Goal: Task Accomplishment & Management: Complete application form

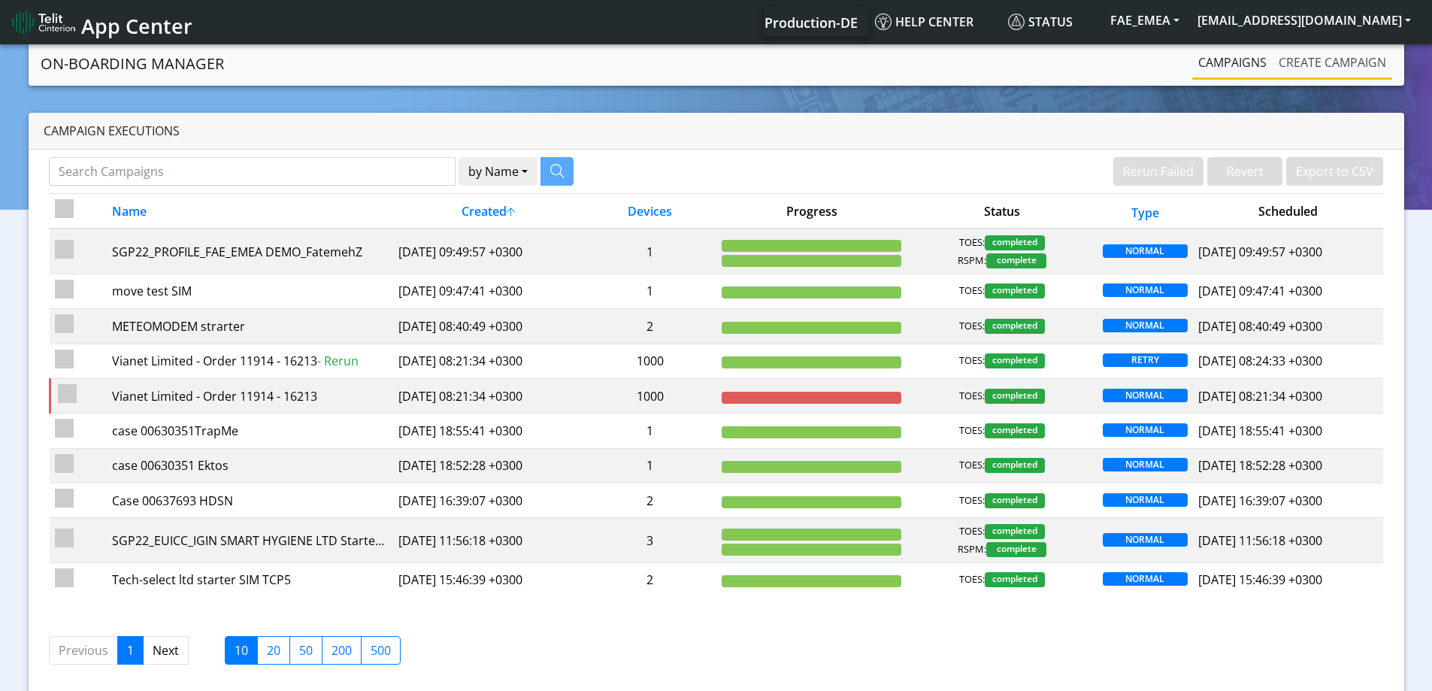
click at [1317, 59] on link "Create campaign" at bounding box center [1331, 62] width 119 height 30
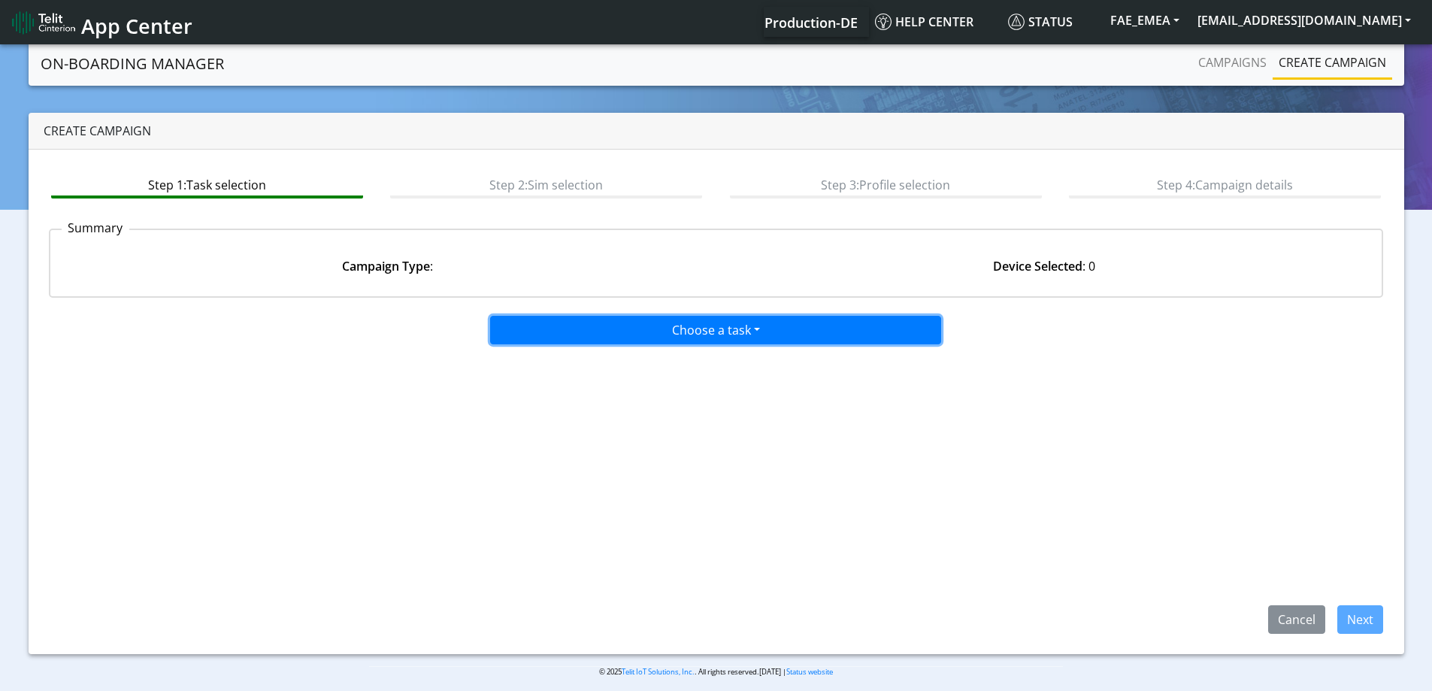
click at [692, 334] on button "Choose a task" at bounding box center [715, 330] width 451 height 29
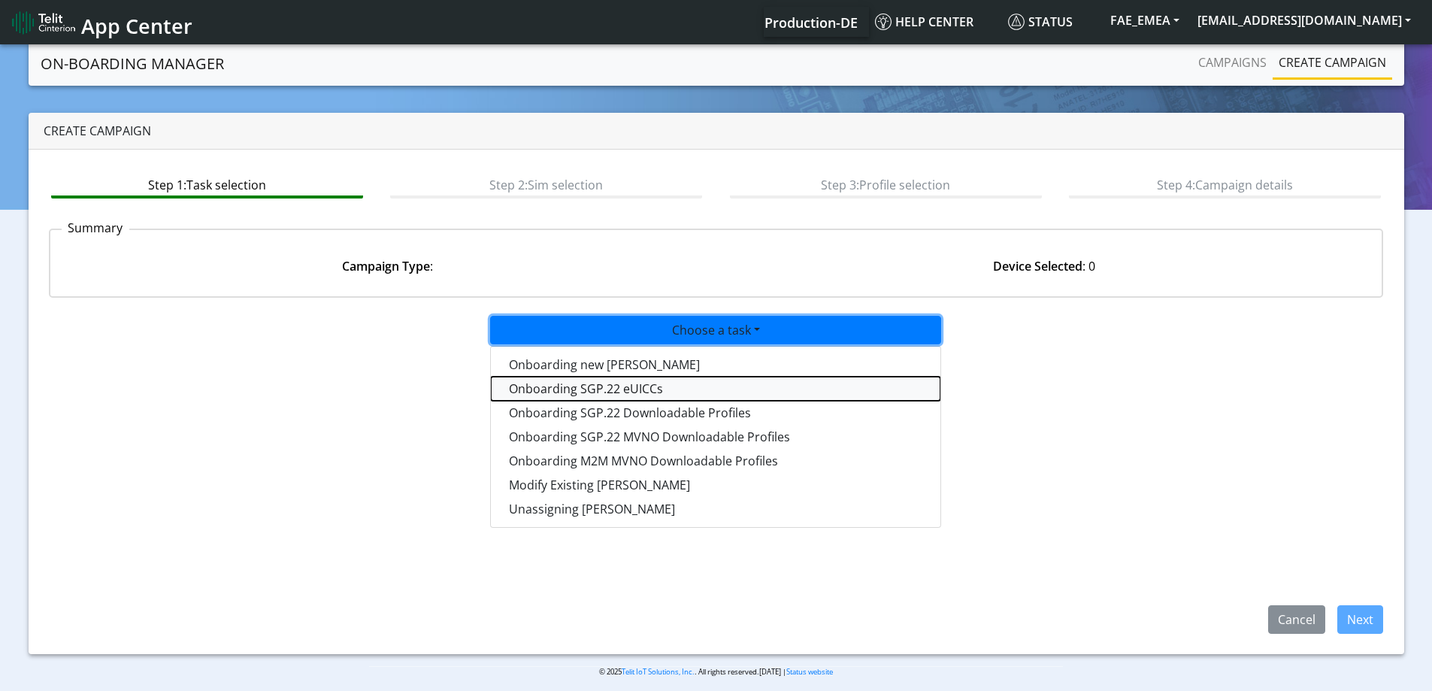
click at [621, 388] on tasksgp22eUICC-dropdown "Onboarding SGP.22 eUICCs" at bounding box center [715, 388] width 449 height 24
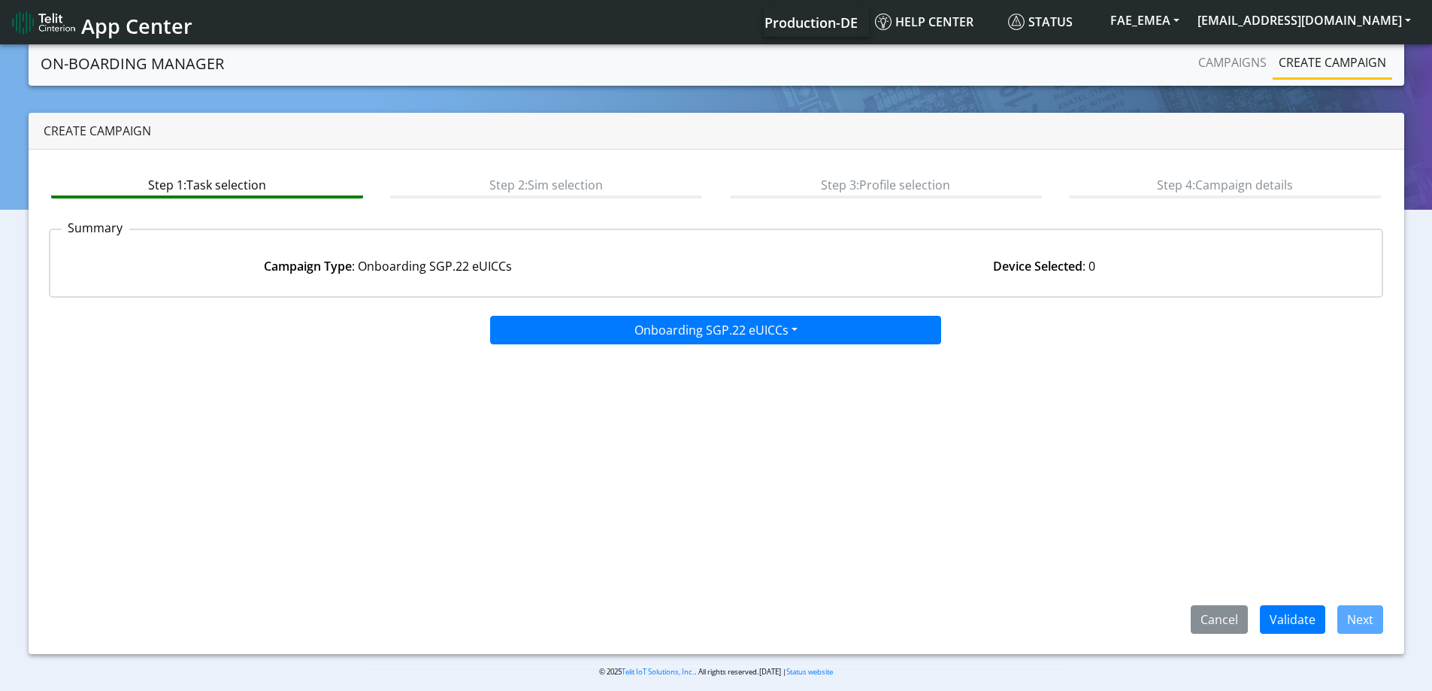
click at [1298, 647] on div "Step 1: Task selection Step 2: Sim selection Step 3: Profile selection Step 4: …" at bounding box center [716, 402] width 1375 height 504
click at [1301, 629] on button "Validate" at bounding box center [1291, 619] width 65 height 29
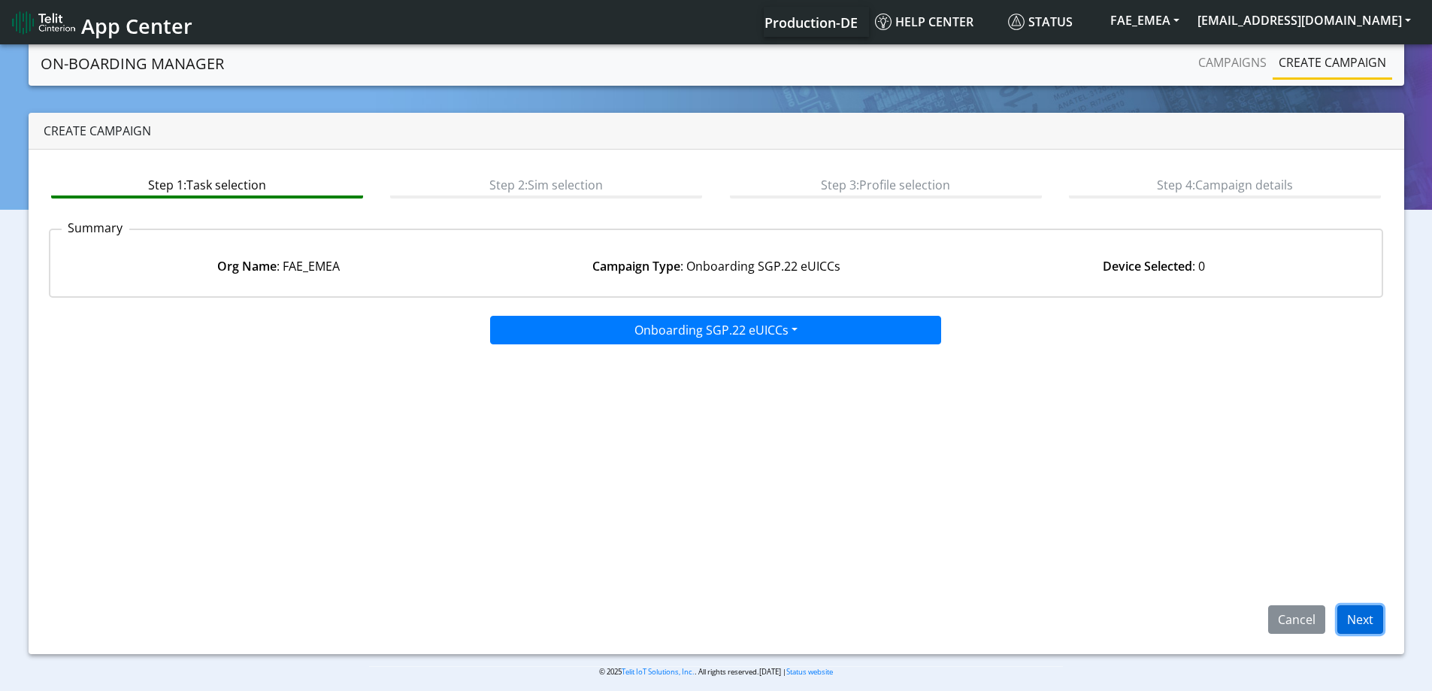
click at [1358, 618] on button "Next" at bounding box center [1360, 619] width 46 height 29
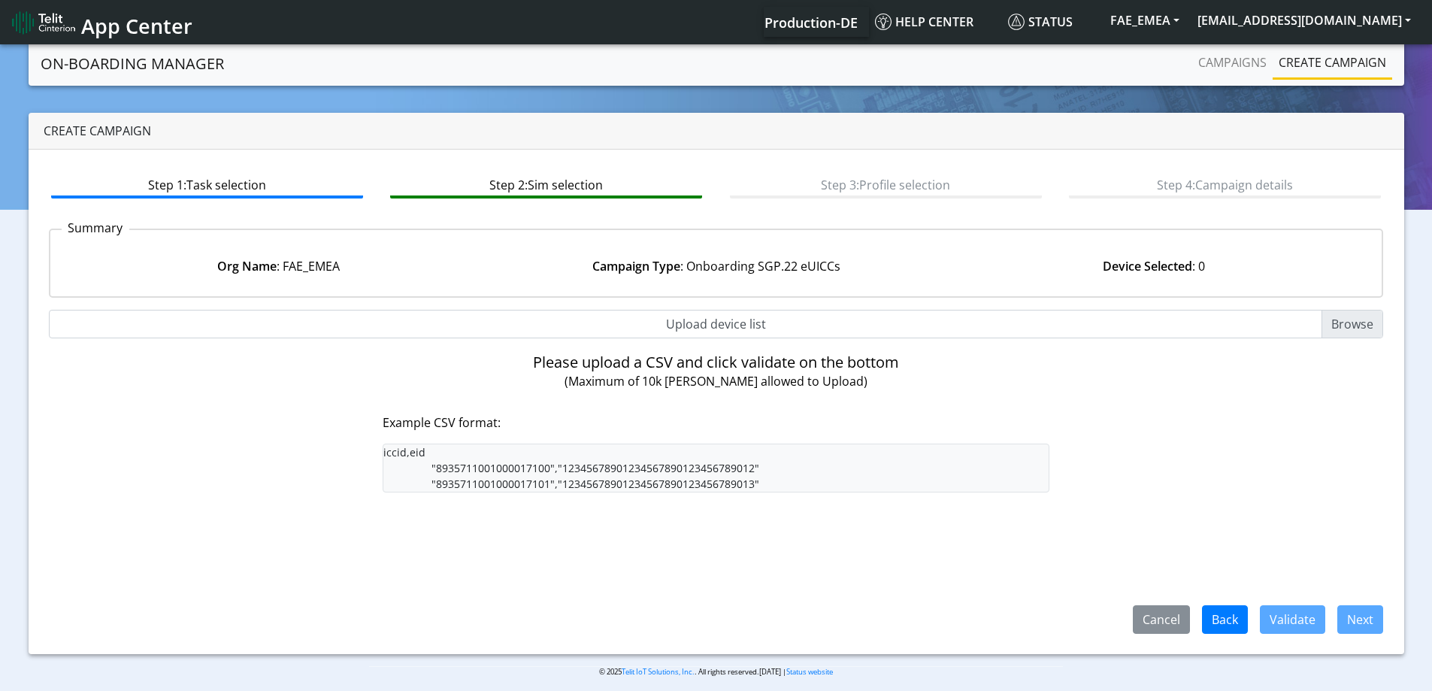
click at [726, 322] on input "Upload device list" at bounding box center [716, 324] width 1335 height 29
type input "C:\fakepath\SGP Onboarding CSV.csv"
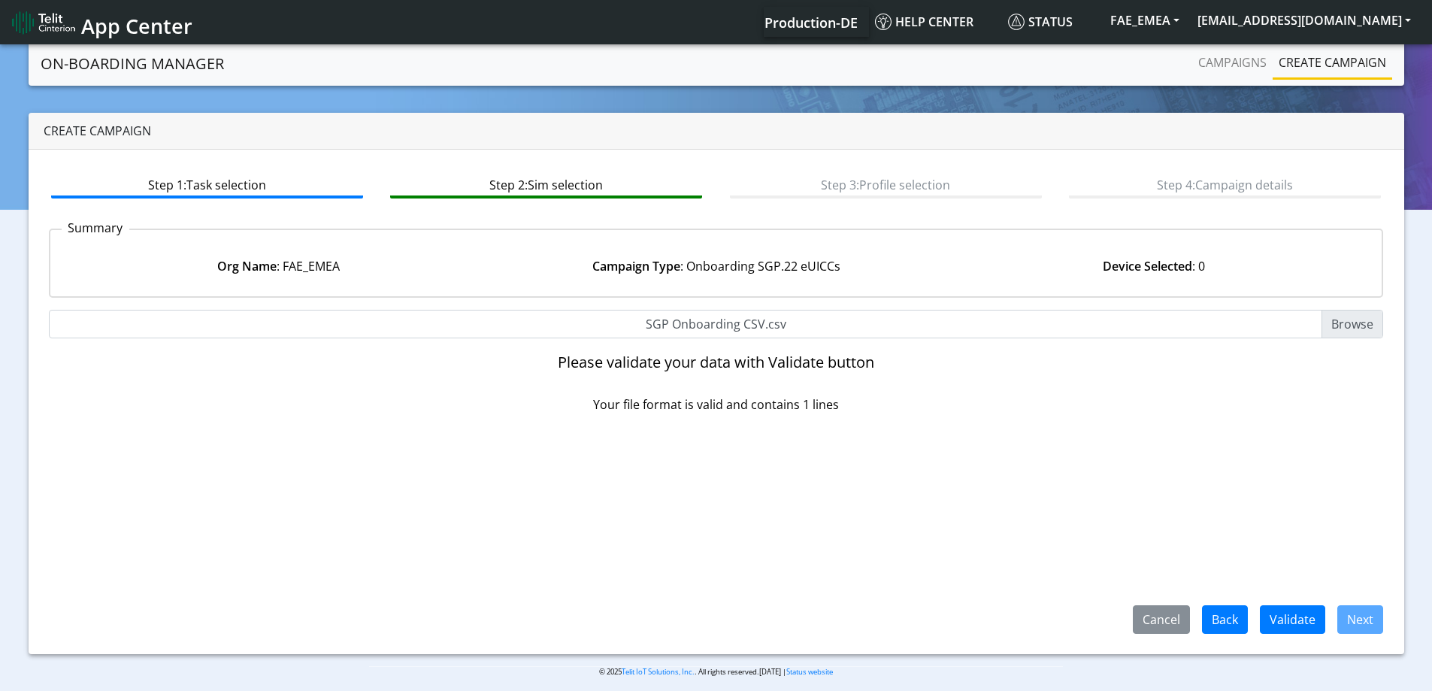
click at [1286, 600] on div "Cancel Back Validate Next" at bounding box center [716, 528] width 1335 height 207
click at [1285, 609] on button "Validate" at bounding box center [1291, 619] width 65 height 29
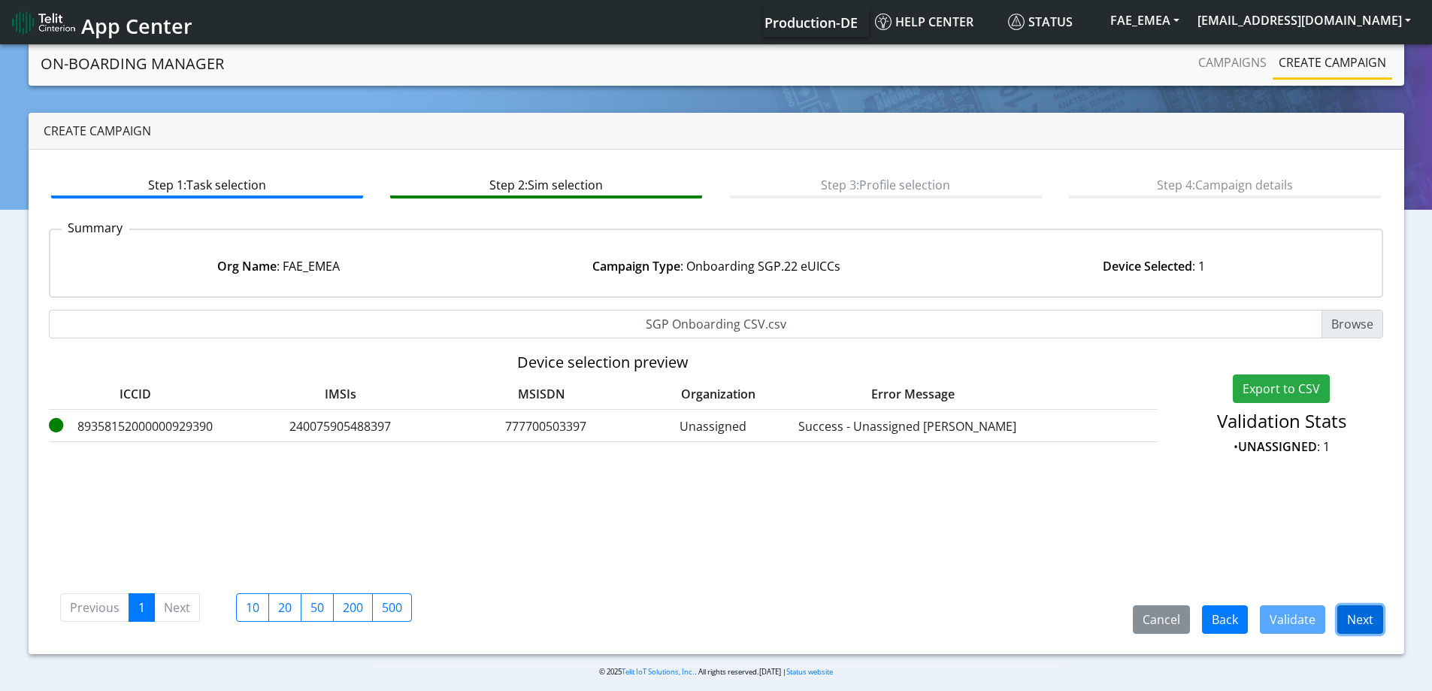
click at [1366, 615] on button "Next" at bounding box center [1360, 619] width 46 height 29
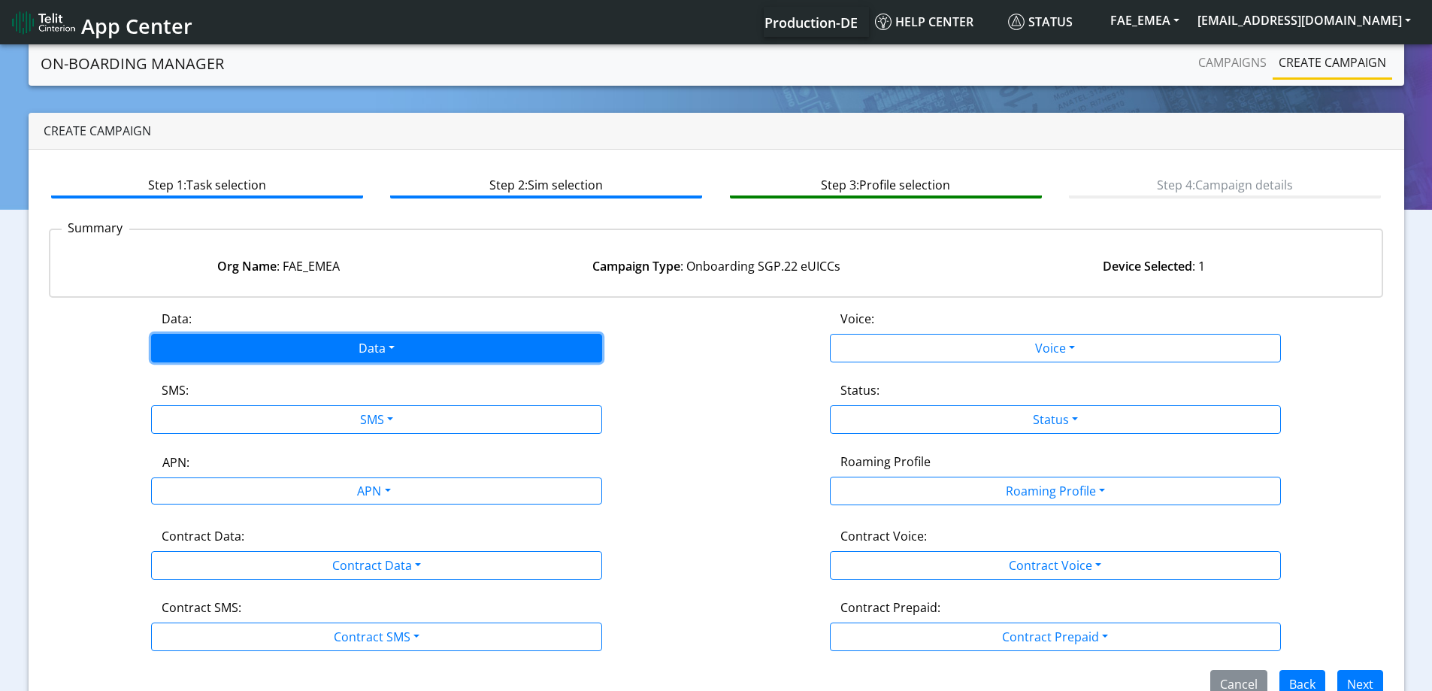
click at [335, 347] on button "Data" at bounding box center [376, 348] width 451 height 29
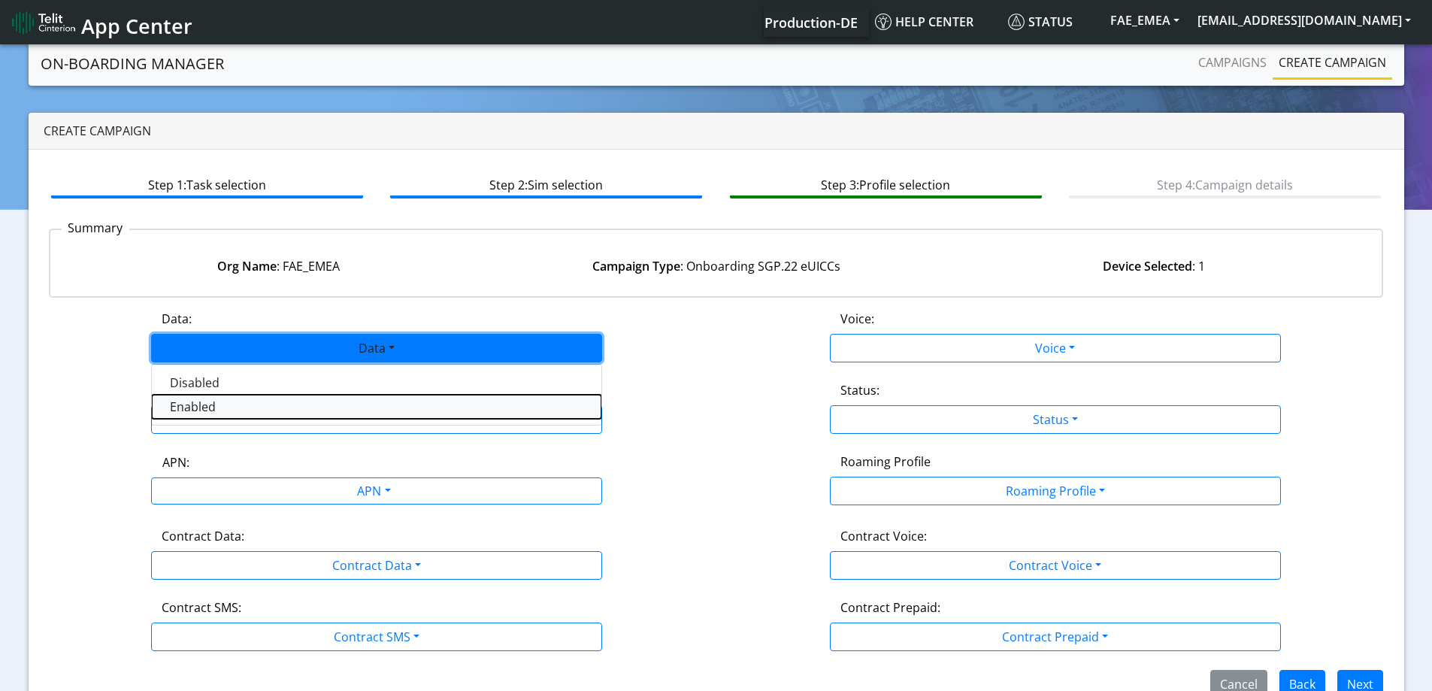
click at [285, 412] on button "Enabled" at bounding box center [376, 407] width 449 height 24
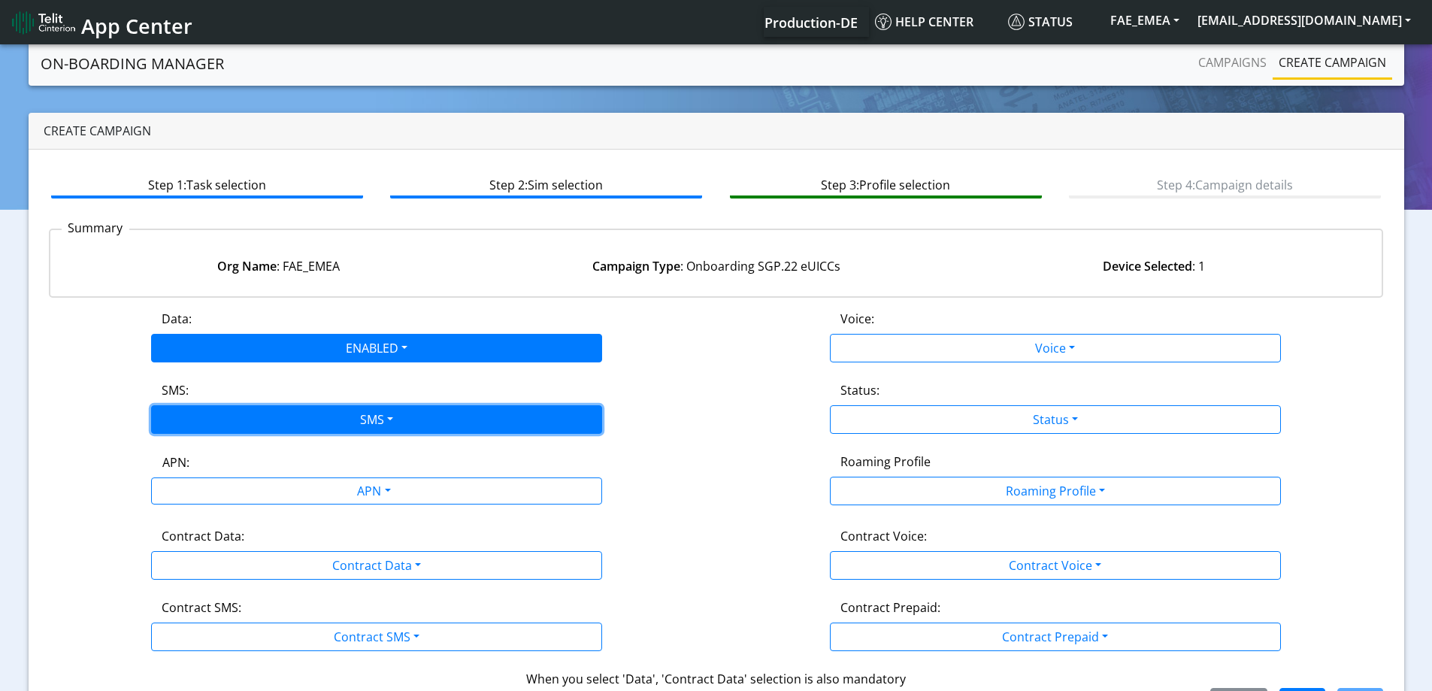
click at [262, 426] on button "SMS" at bounding box center [376, 419] width 451 height 29
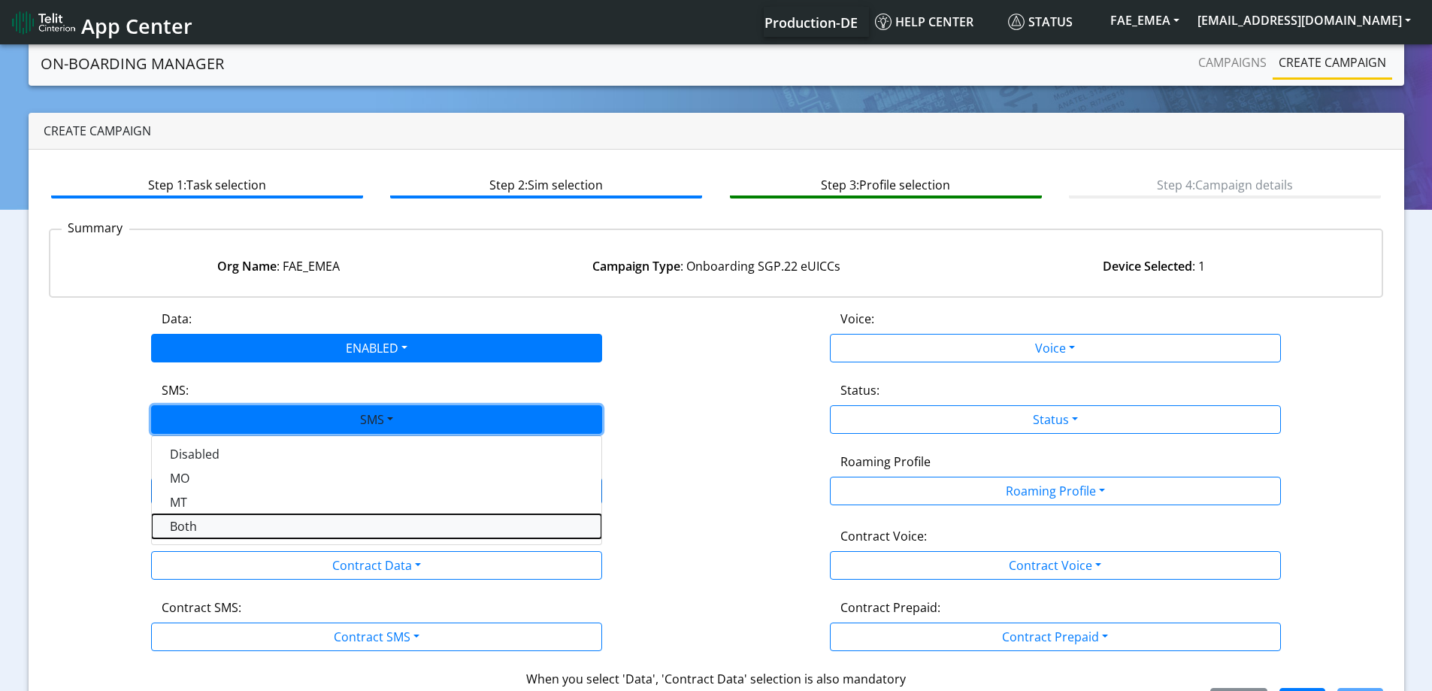
click at [185, 522] on button "Both" at bounding box center [376, 526] width 449 height 24
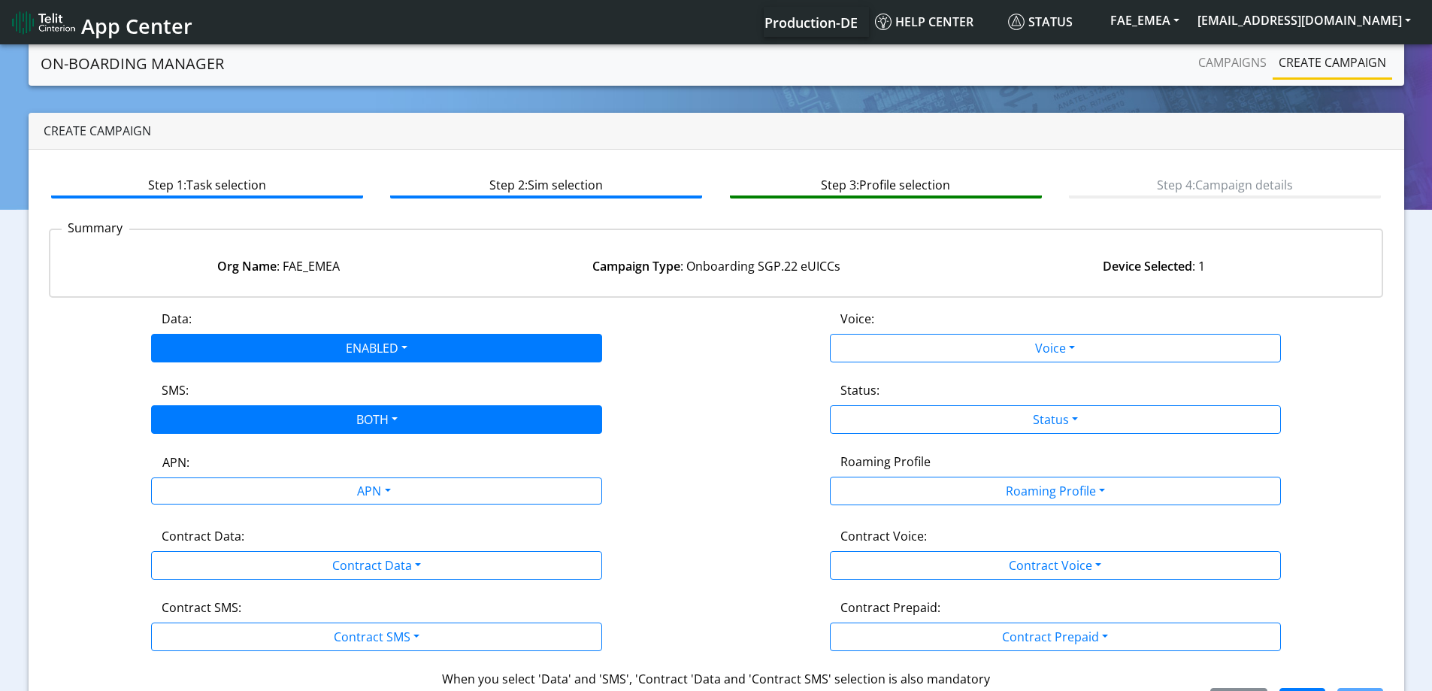
click at [194, 509] on div "Data: ENABLED Disabled Enabled Voice: Voice Disabled Enabled SMS: BOTH Disabled…" at bounding box center [716, 513] width 1335 height 407
click at [215, 473] on div "APN:" at bounding box center [377, 465] width 452 height 24
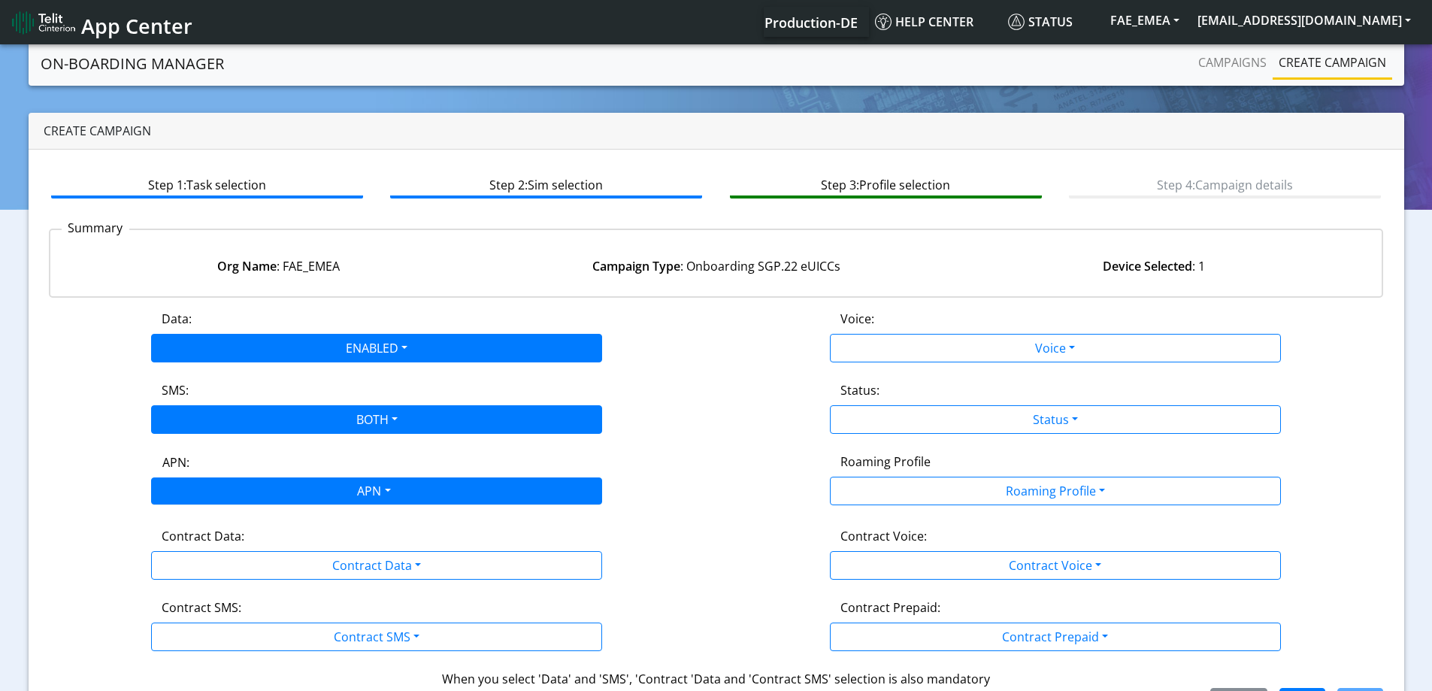
click at [226, 494] on div "APN" at bounding box center [373, 492] width 476 height 29
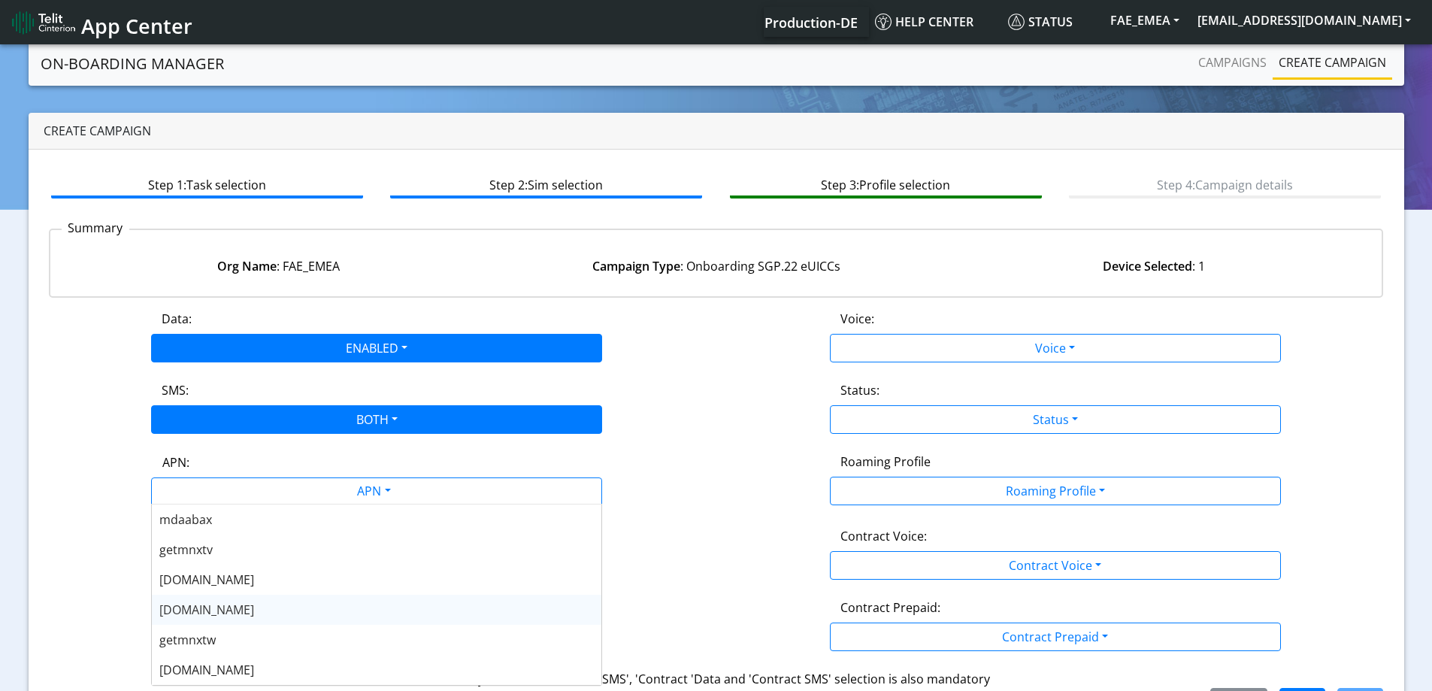
scroll to position [526, 0]
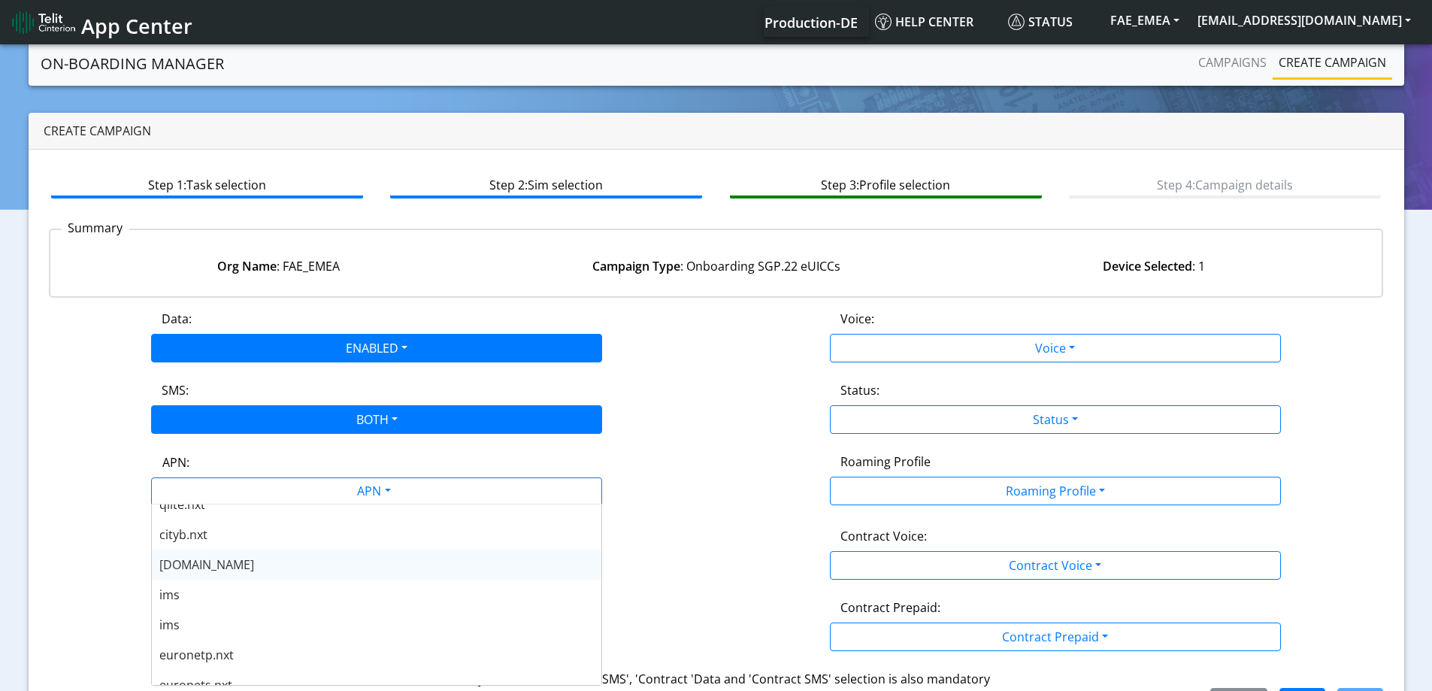
click at [216, 567] on div "[DOMAIN_NAME]" at bounding box center [376, 564] width 449 height 30
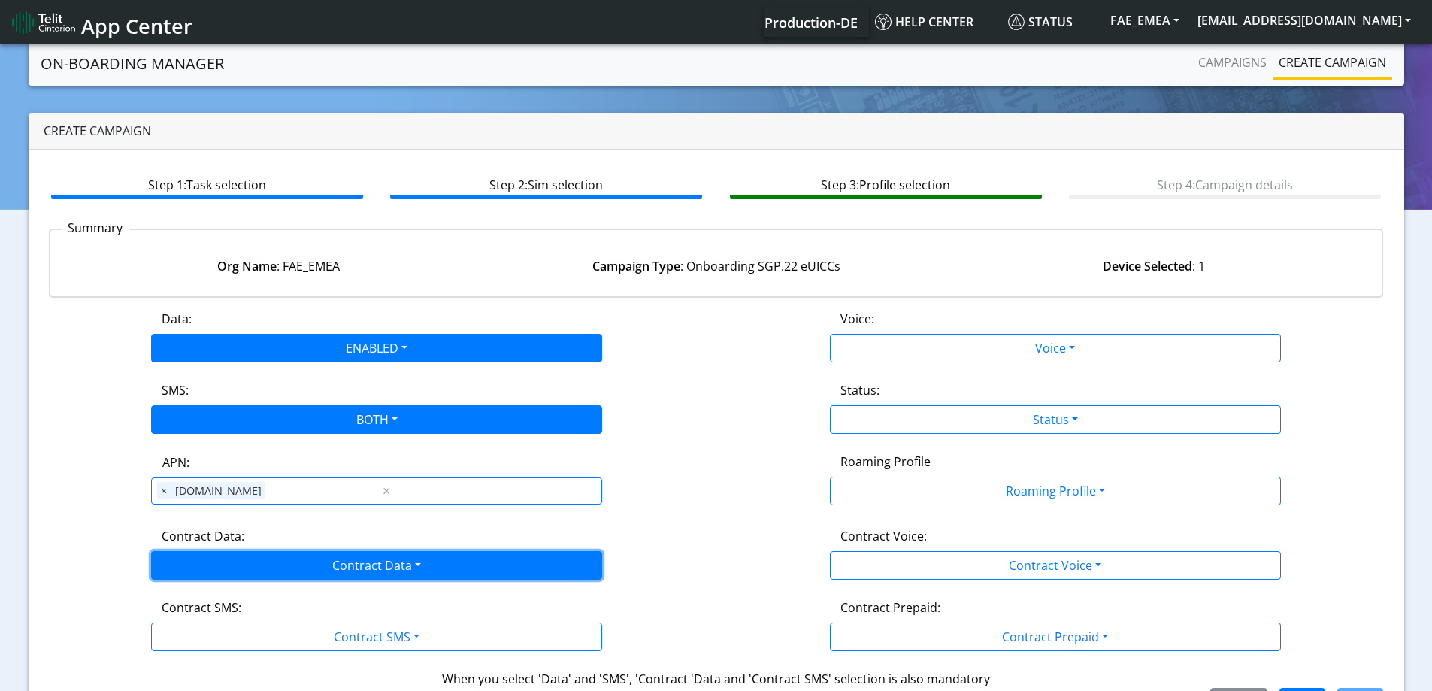
click at [192, 569] on button "Contract Data" at bounding box center [376, 565] width 451 height 29
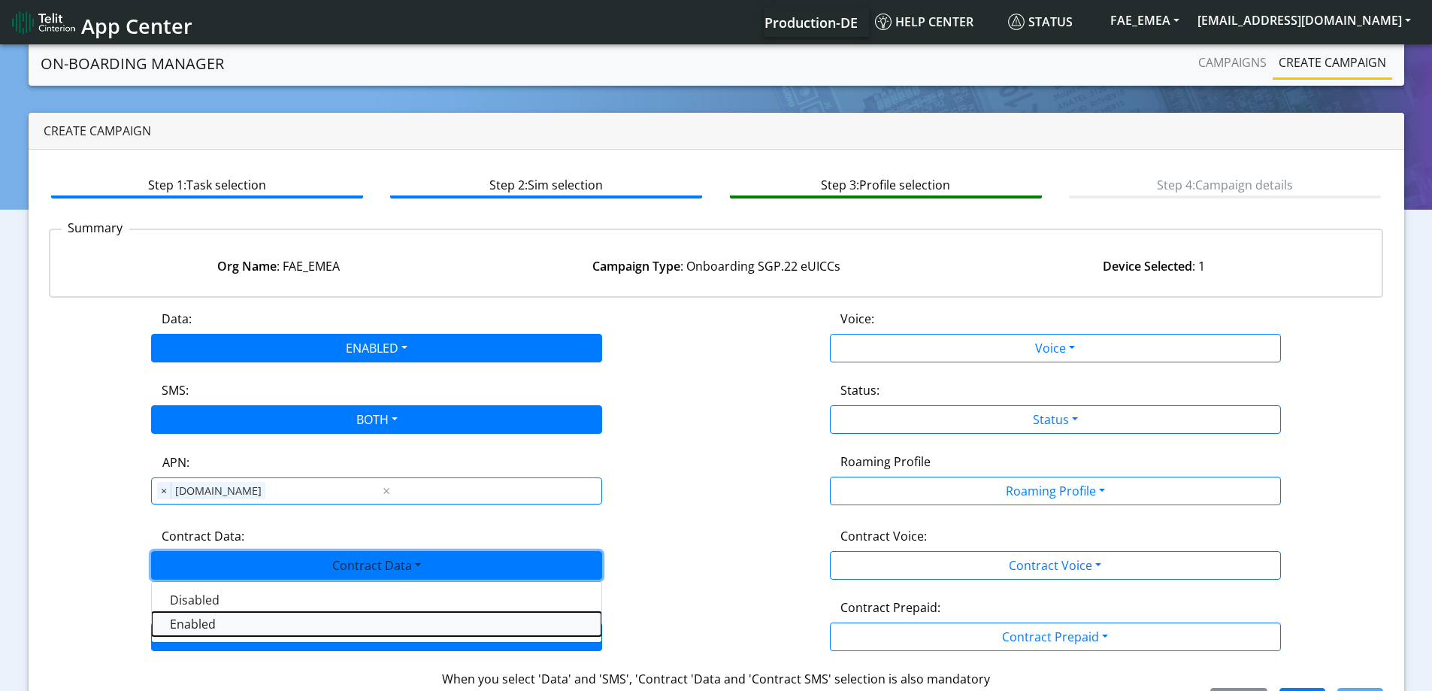
click at [174, 624] on Dataenabled-dropdown "Enabled" at bounding box center [376, 624] width 449 height 24
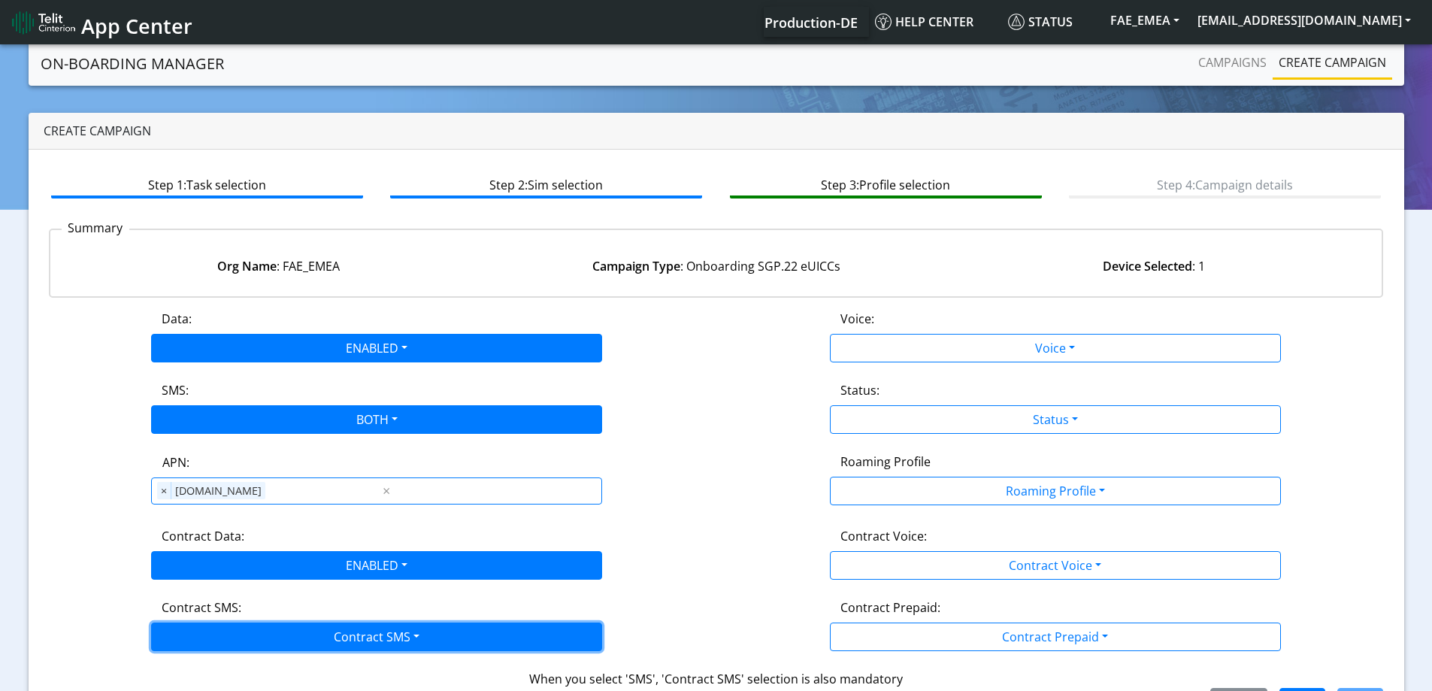
click at [176, 627] on button "Contract SMS" at bounding box center [376, 636] width 451 height 29
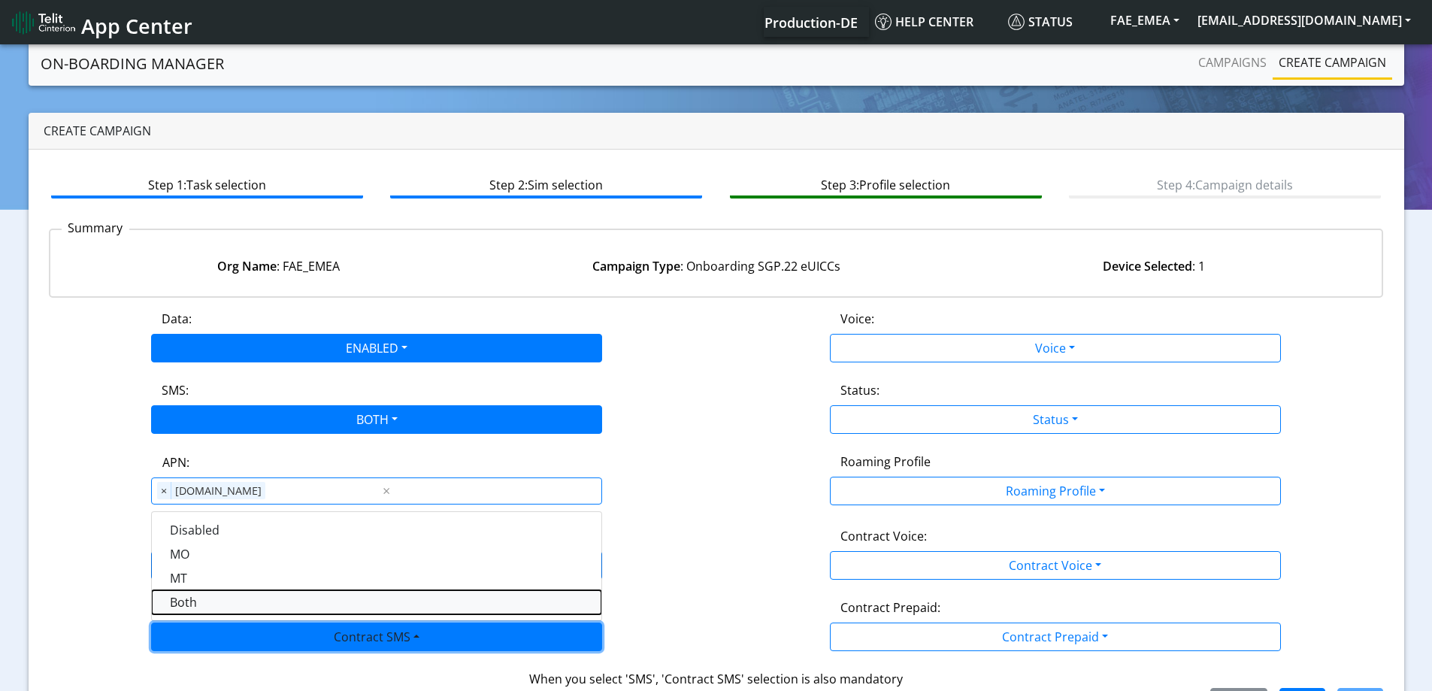
click at [184, 597] on SMSboth-dropdown "Both" at bounding box center [376, 602] width 449 height 24
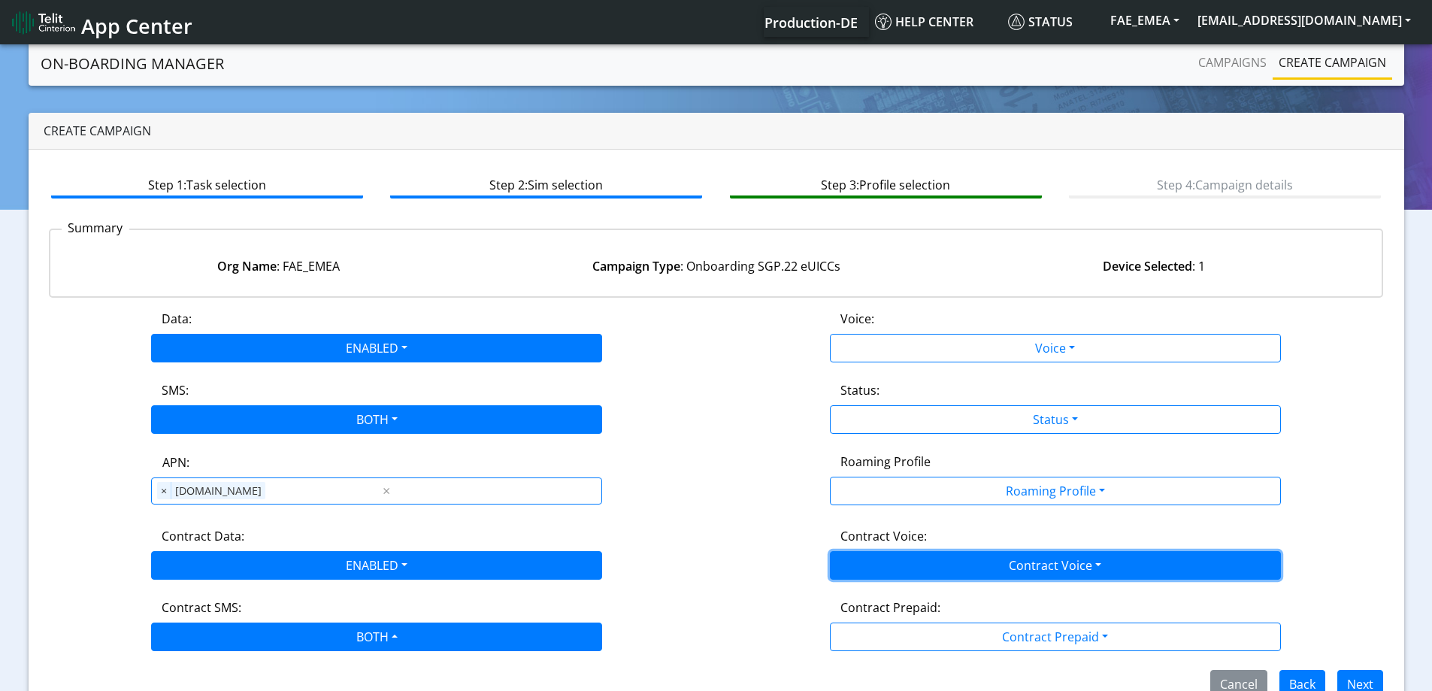
click at [948, 571] on button "Contract Voice" at bounding box center [1055, 565] width 451 height 29
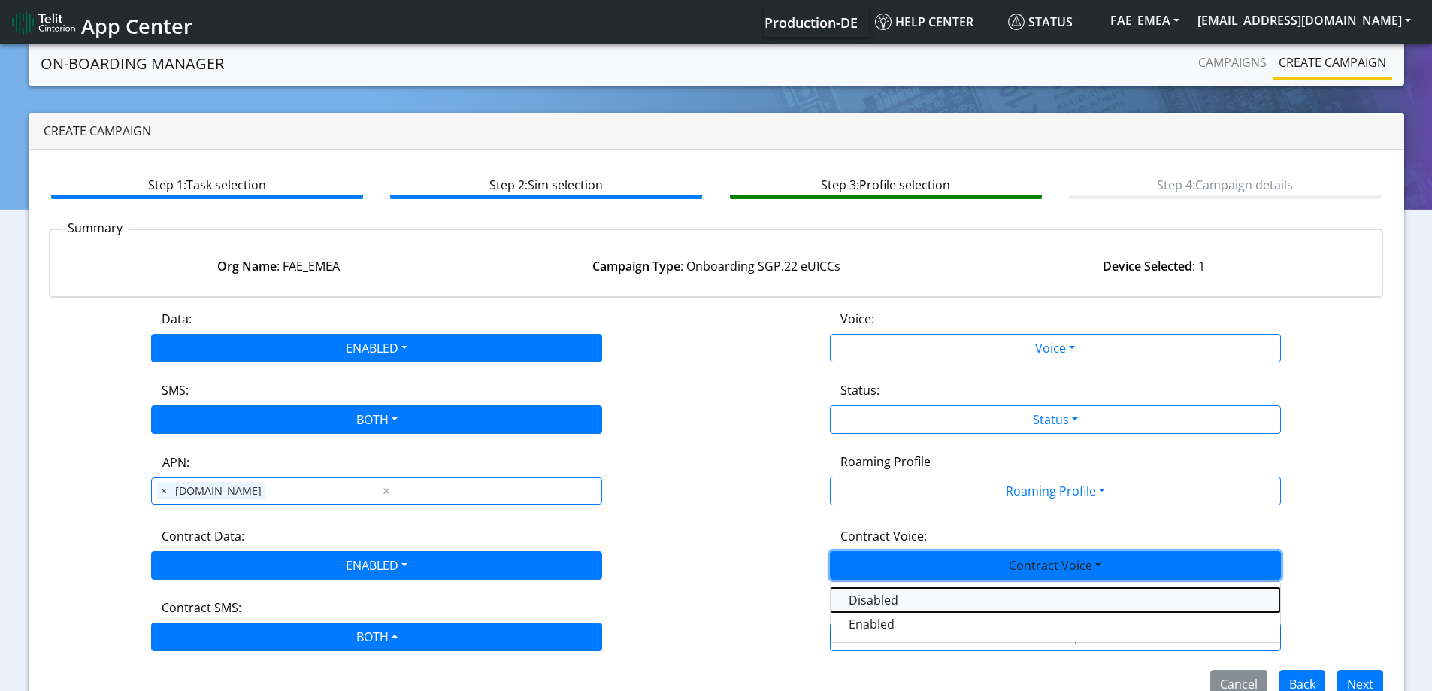
click at [891, 594] on Voicedisabled-dropdown "Disabled" at bounding box center [1054, 600] width 449 height 24
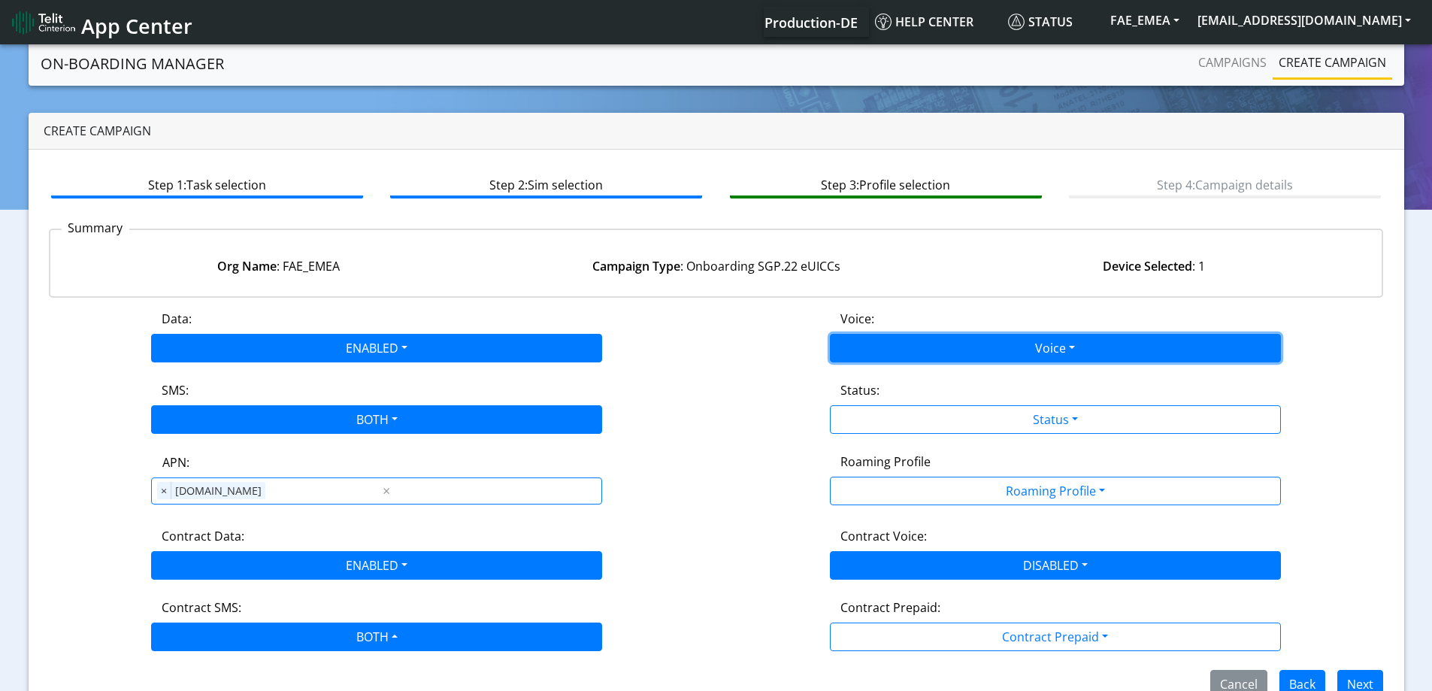
drag, startPoint x: 875, startPoint y: 336, endPoint x: 865, endPoint y: 352, distance: 19.2
click at [874, 337] on button "Voice" at bounding box center [1055, 348] width 451 height 29
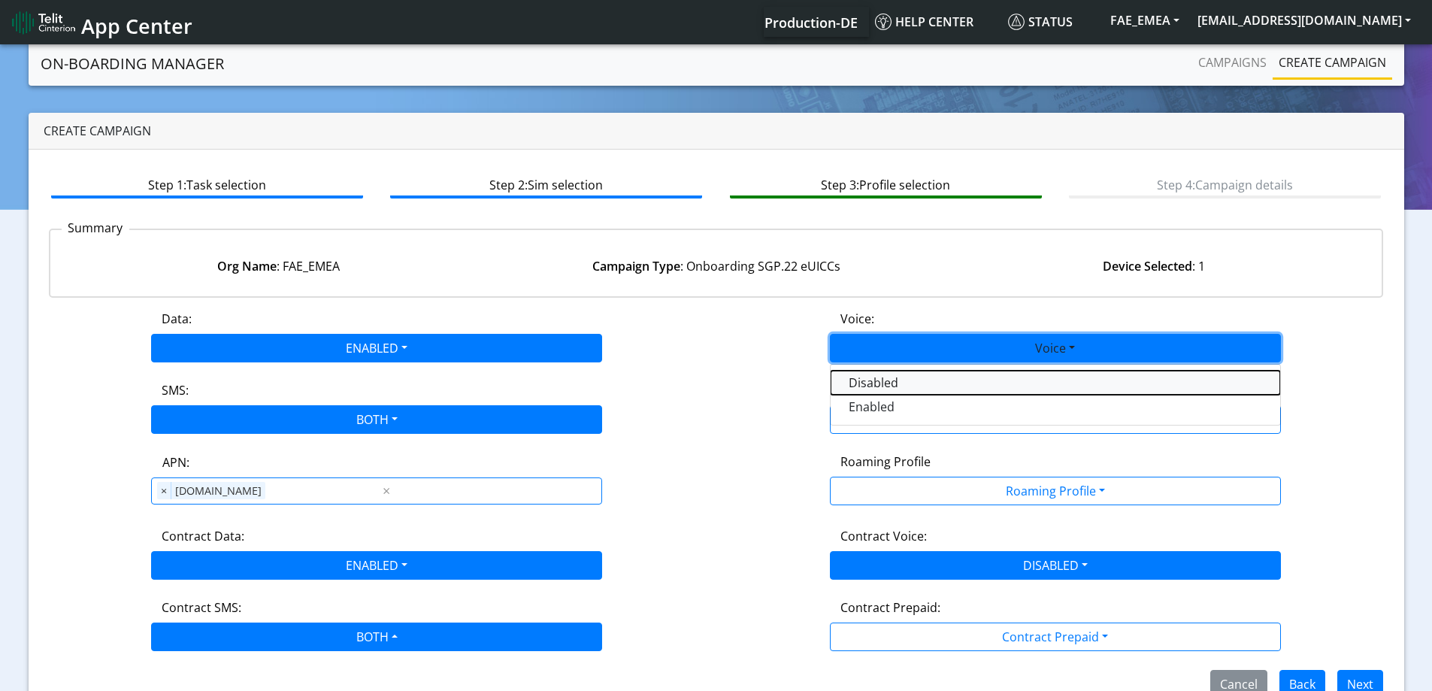
drag, startPoint x: 857, startPoint y: 374, endPoint x: 869, endPoint y: 410, distance: 37.3
click at [857, 376] on button "Disabled" at bounding box center [1054, 382] width 449 height 24
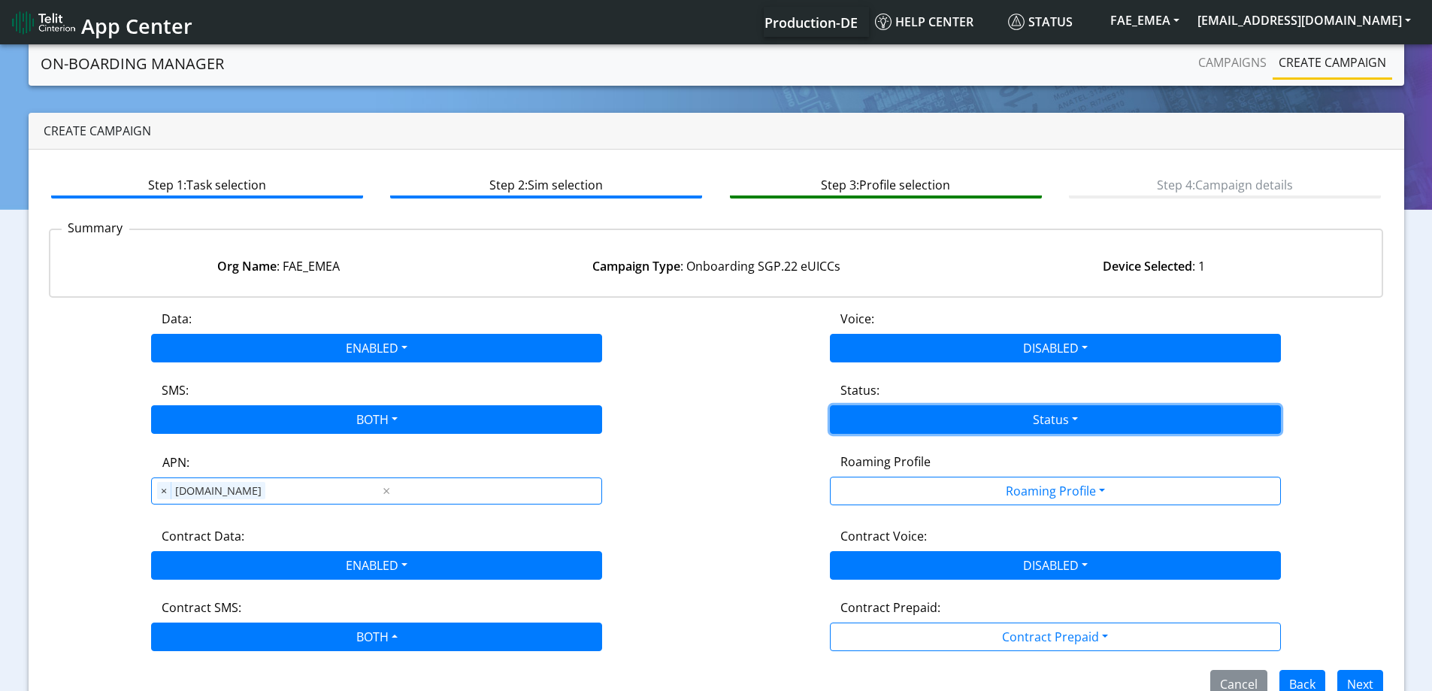
click at [869, 410] on button "Status" at bounding box center [1055, 419] width 451 height 29
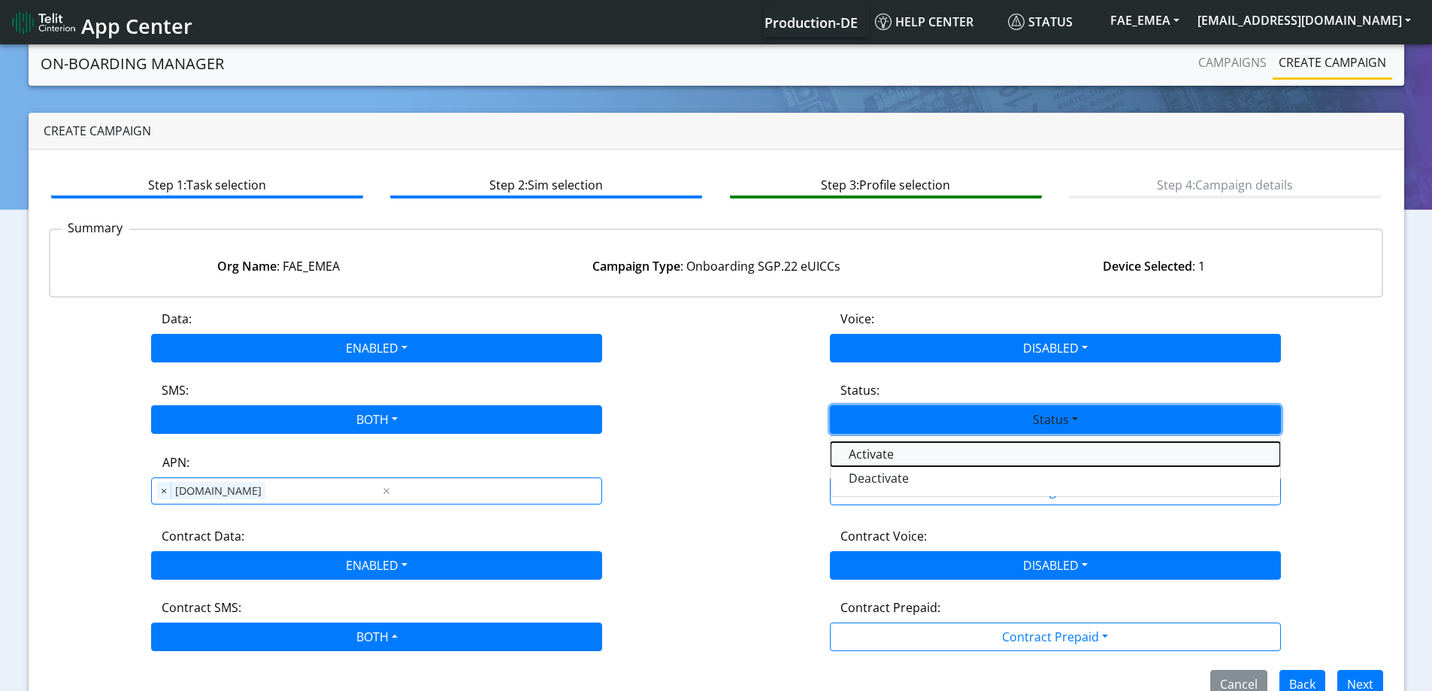
click at [867, 448] on button "Activate" at bounding box center [1054, 454] width 449 height 24
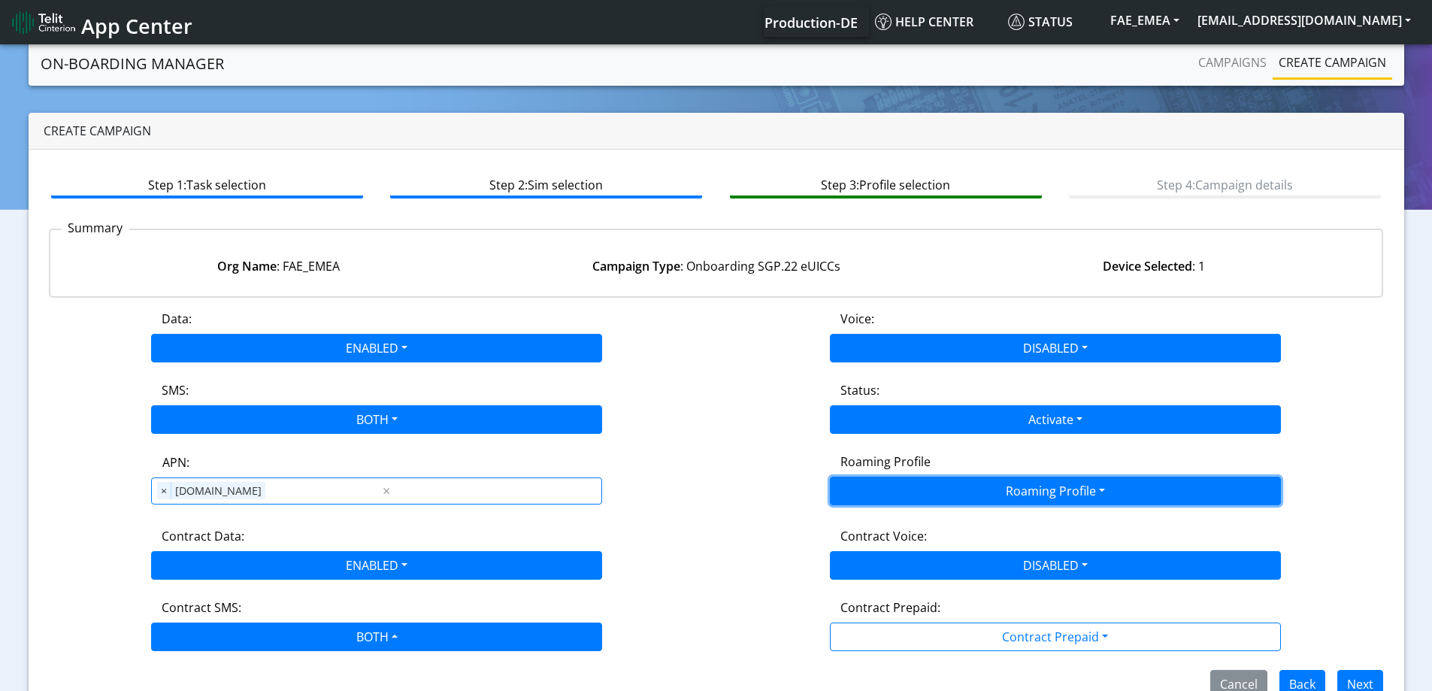
click at [892, 485] on button "Roaming Profile" at bounding box center [1055, 490] width 451 height 29
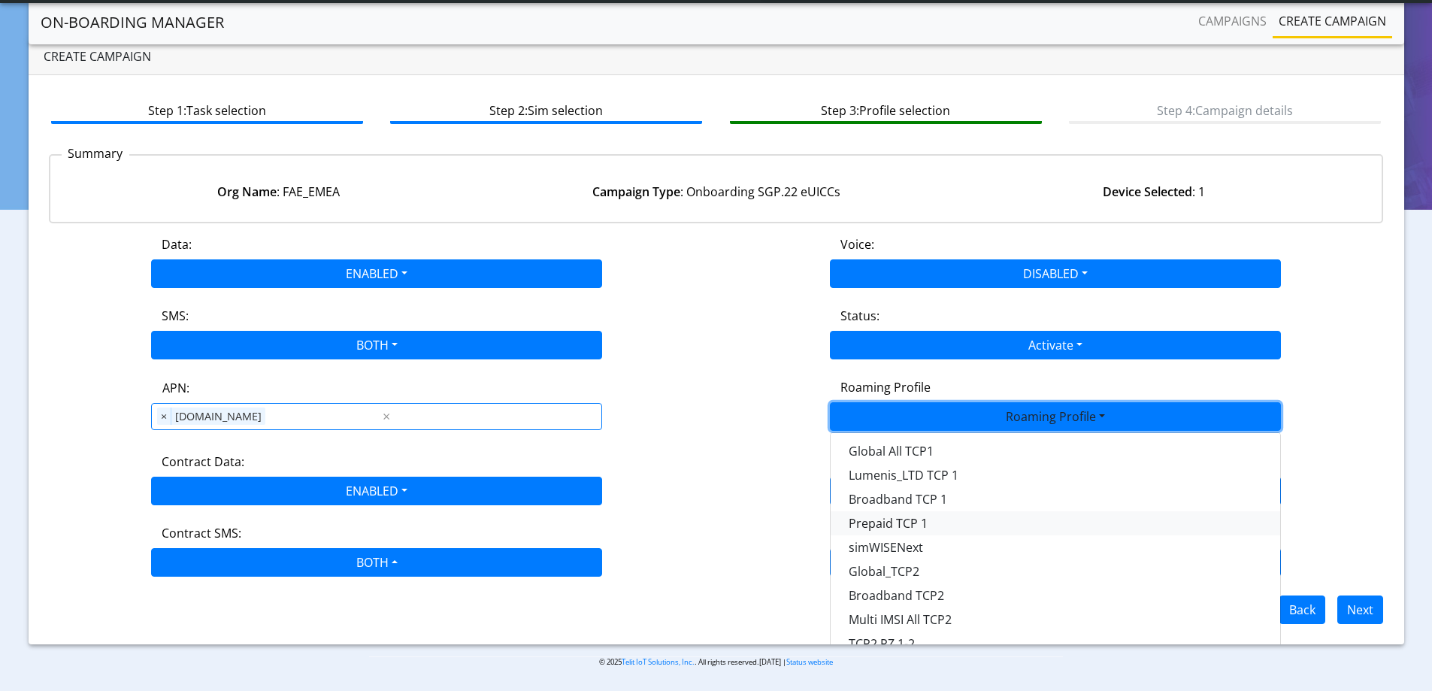
scroll to position [422, 0]
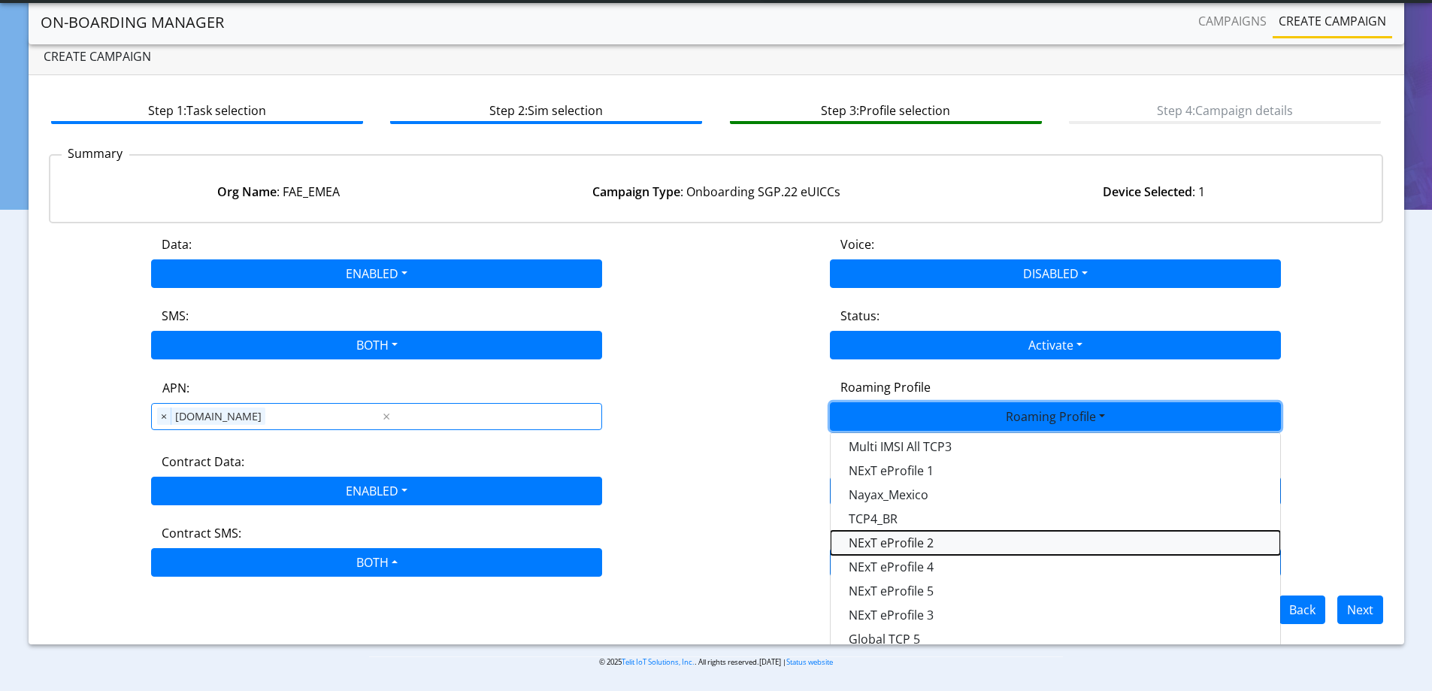
click at [932, 545] on Profile-dropdown "NExT eProfile 2" at bounding box center [1054, 543] width 449 height 24
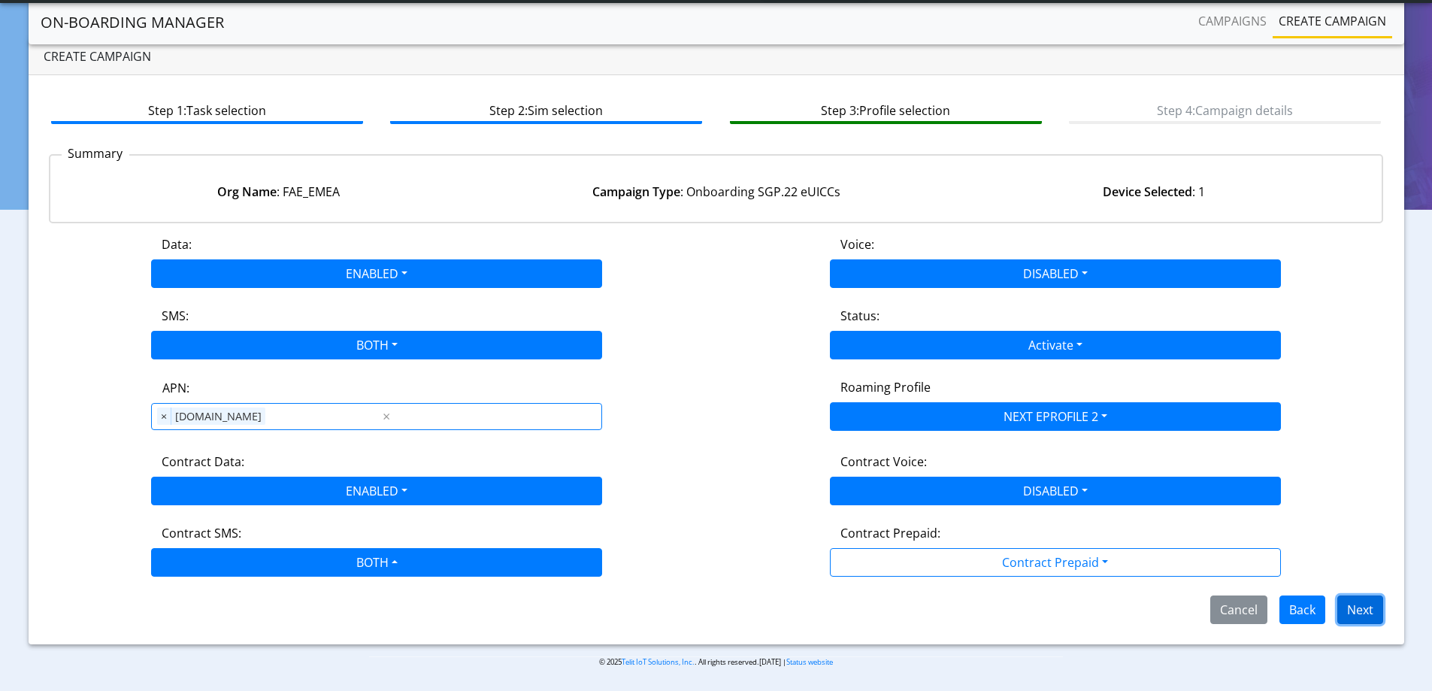
click at [1355, 604] on button "Next" at bounding box center [1360, 609] width 46 height 29
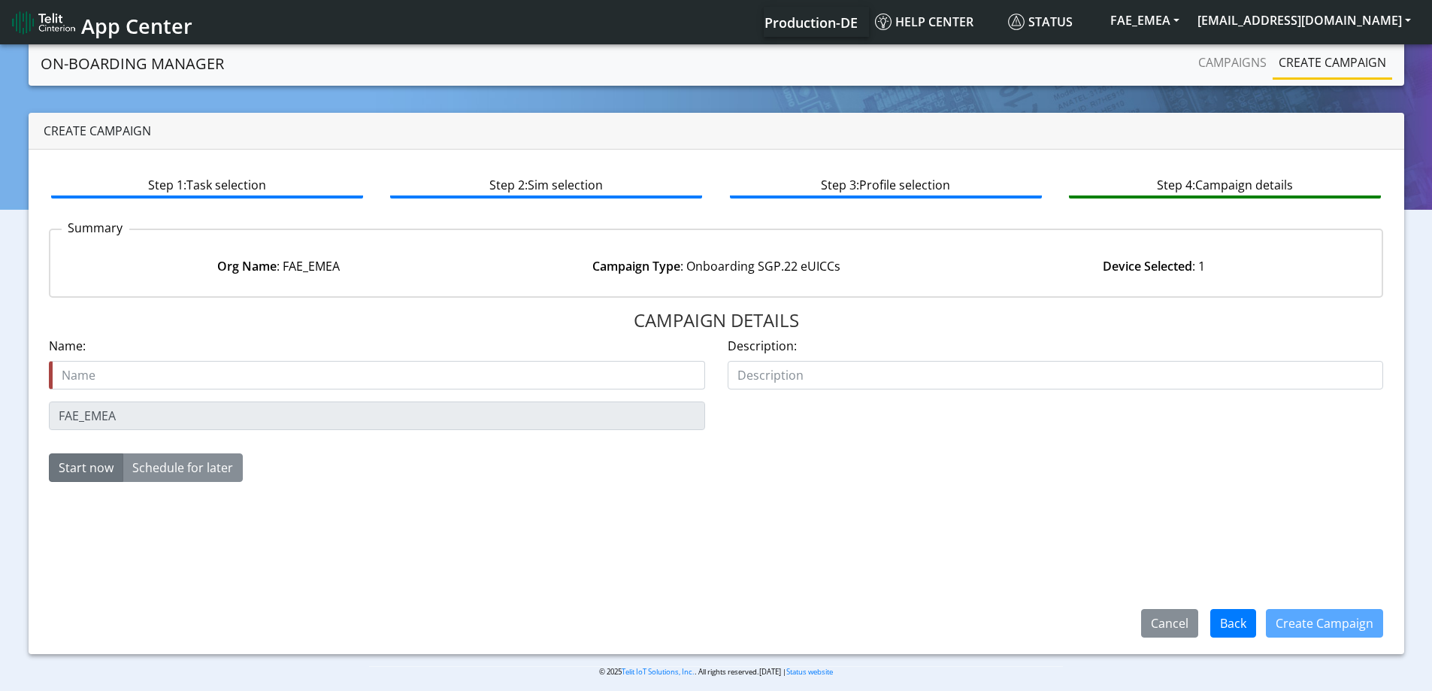
click at [14, 407] on div "Create campaign Step 1: Task selection Step 2: Sim selection Step 3: Profile se…" at bounding box center [715, 383] width 1409 height 541
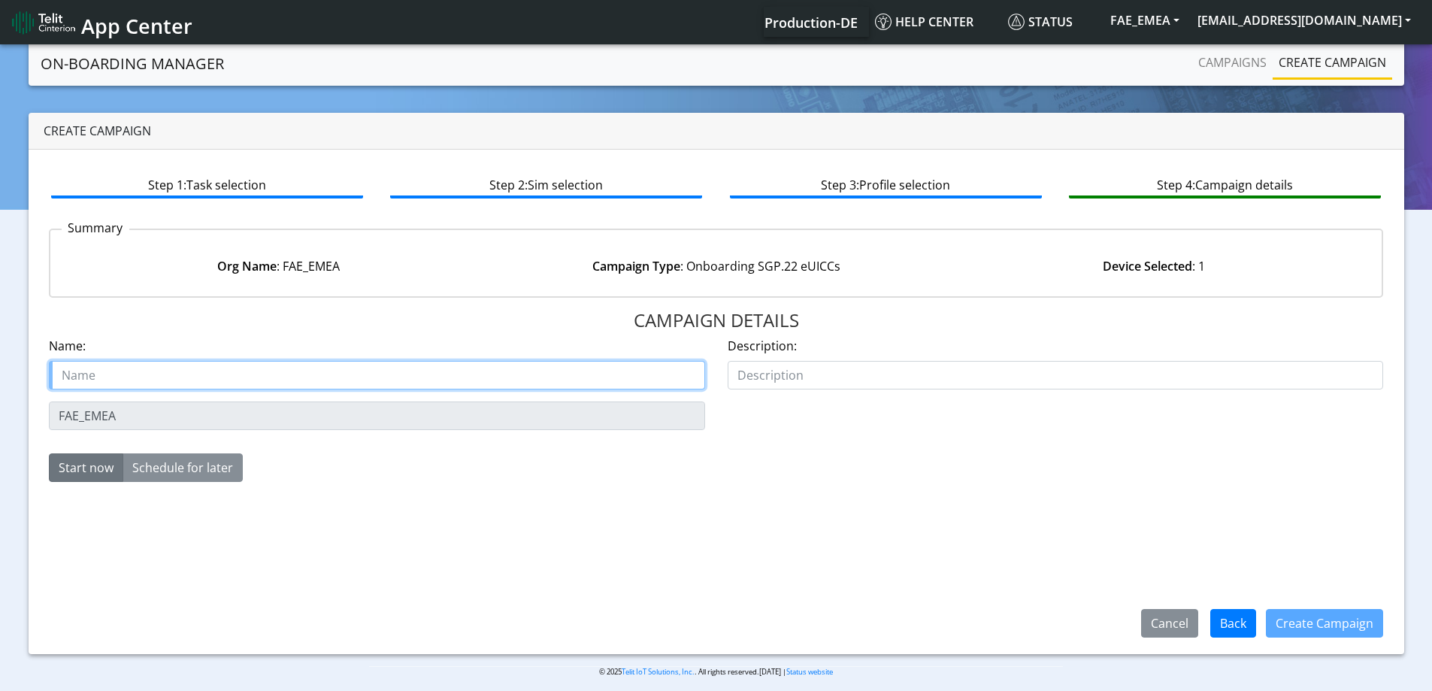
click at [96, 376] on input "text" at bounding box center [377, 375] width 656 height 29
paste input "FAE_EMEA"
type input "FAE_EMEA SGP2 starter SIM"
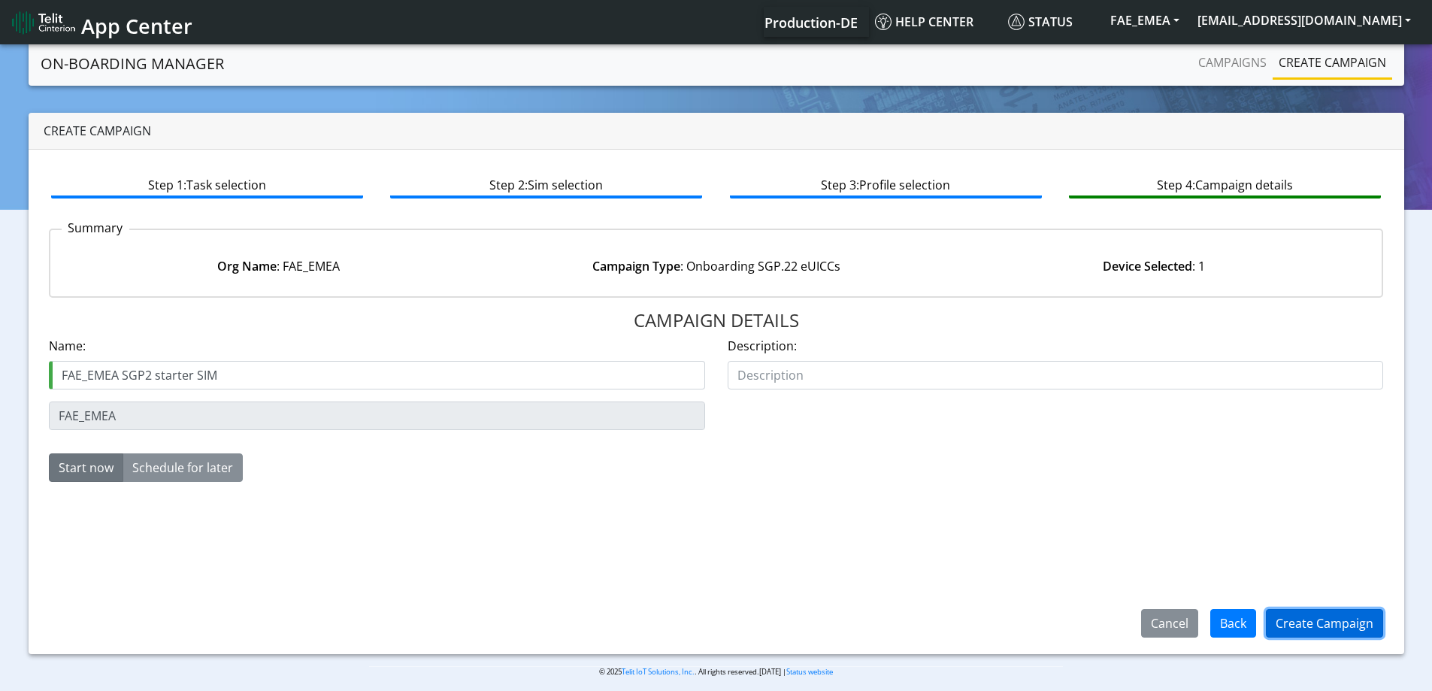
click at [1290, 615] on button "Create Campaign" at bounding box center [1323, 623] width 117 height 29
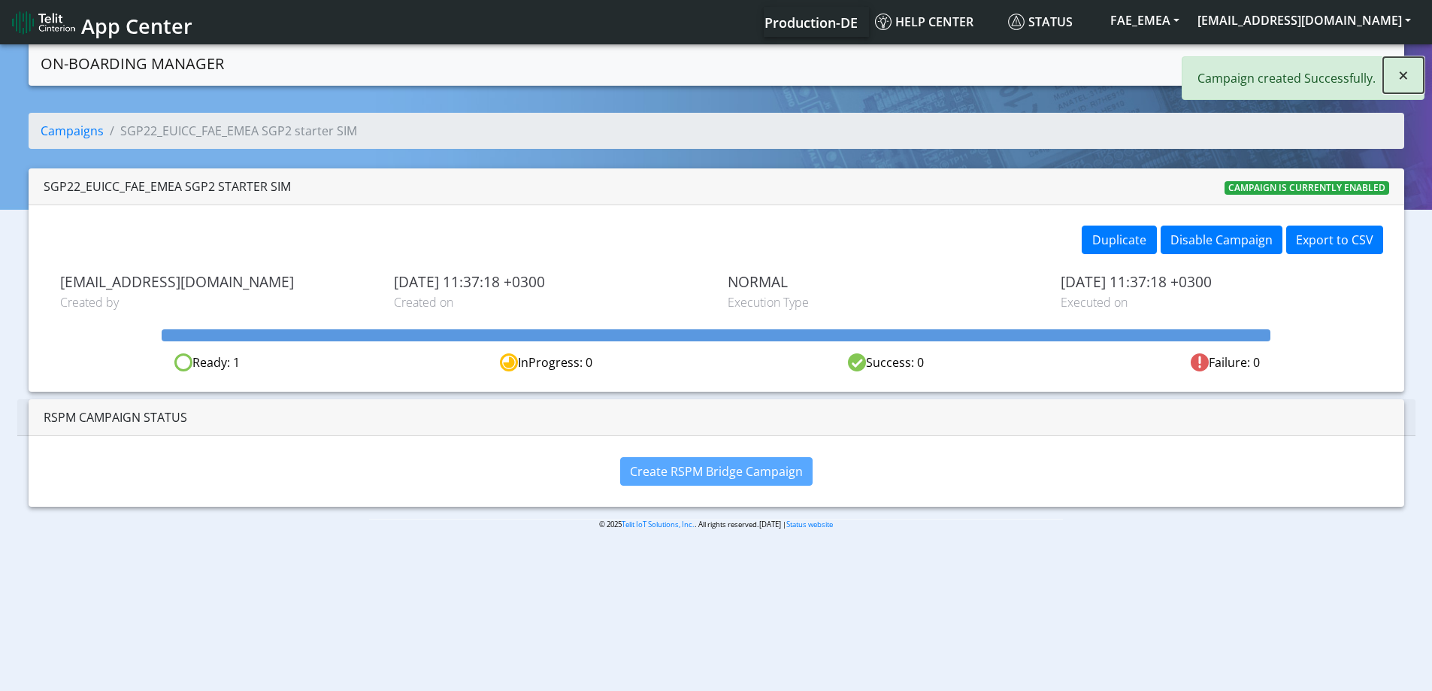
click at [1402, 71] on span "×" at bounding box center [1403, 74] width 11 height 25
click at [1238, 59] on link "Campaigns" at bounding box center [1232, 62] width 80 height 30
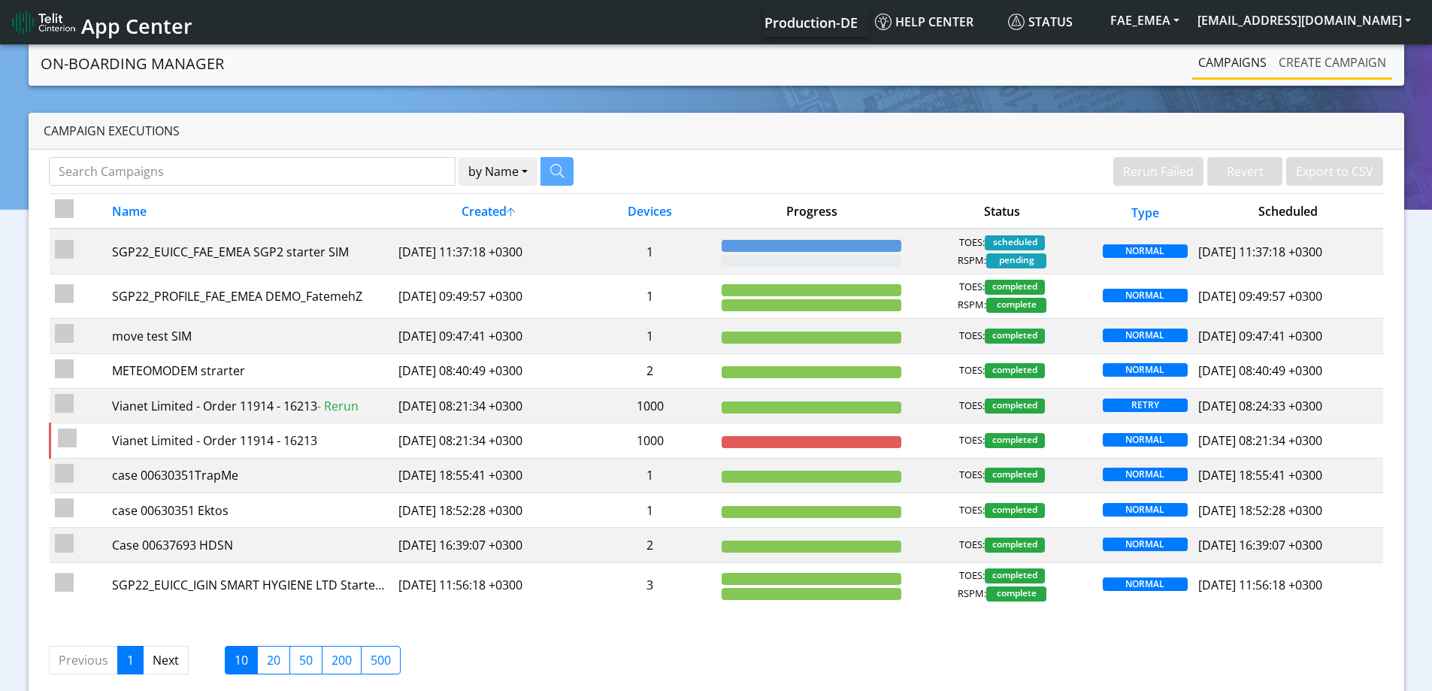
click at [1313, 51] on link "Create campaign" at bounding box center [1331, 62] width 119 height 30
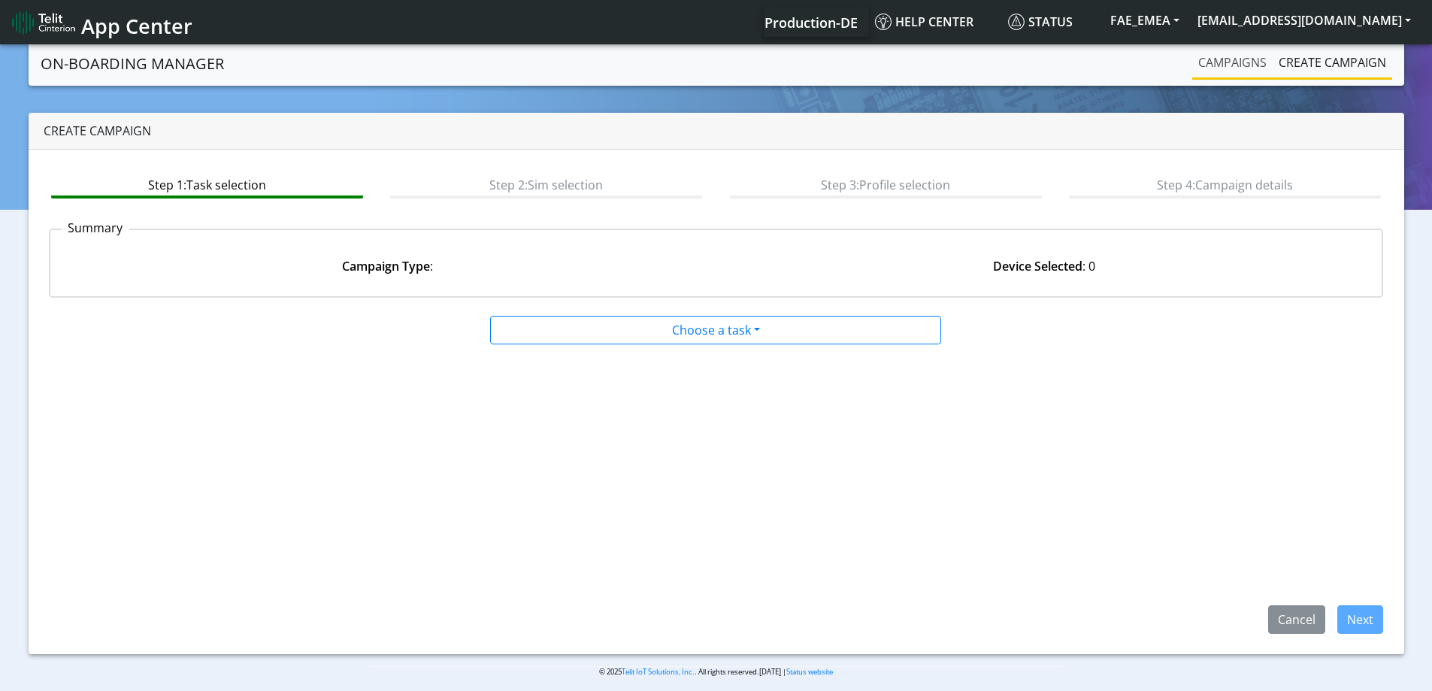
click at [1233, 64] on link "Campaigns" at bounding box center [1232, 62] width 80 height 30
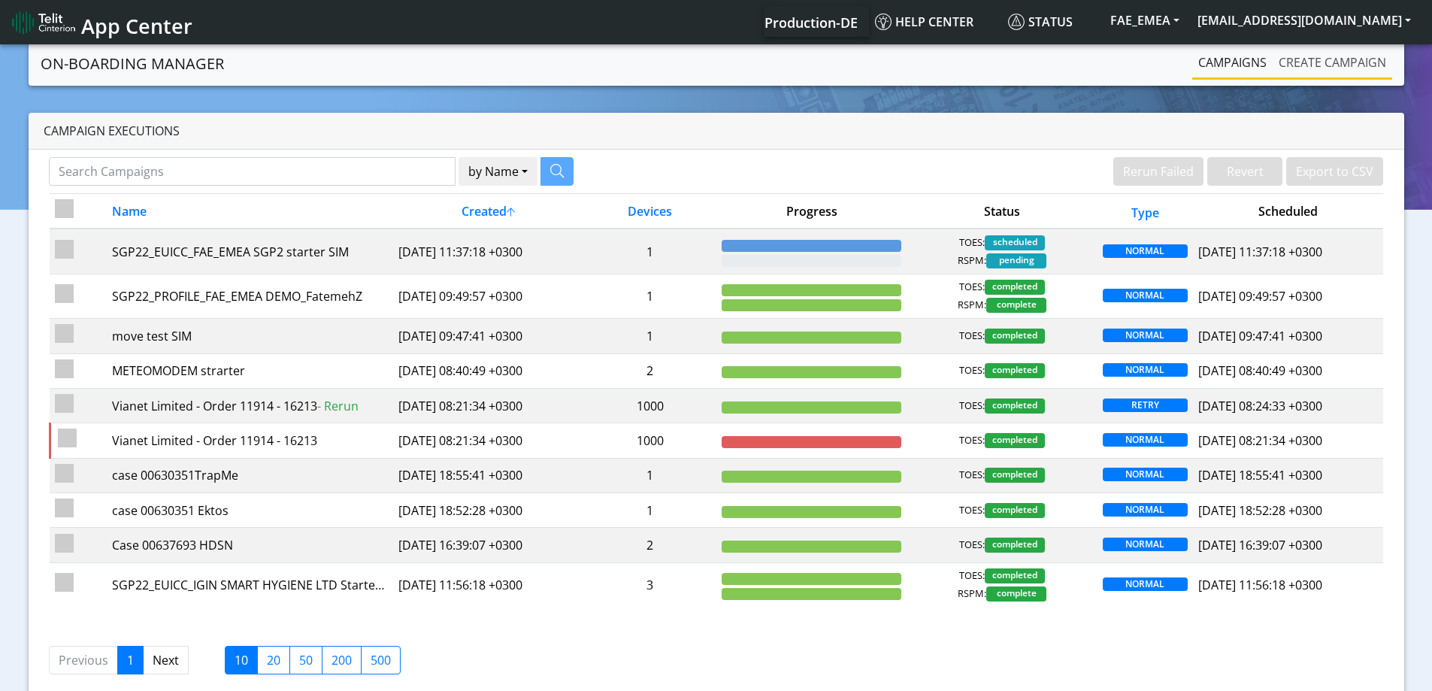
click at [1318, 53] on link "Create campaign" at bounding box center [1331, 62] width 119 height 30
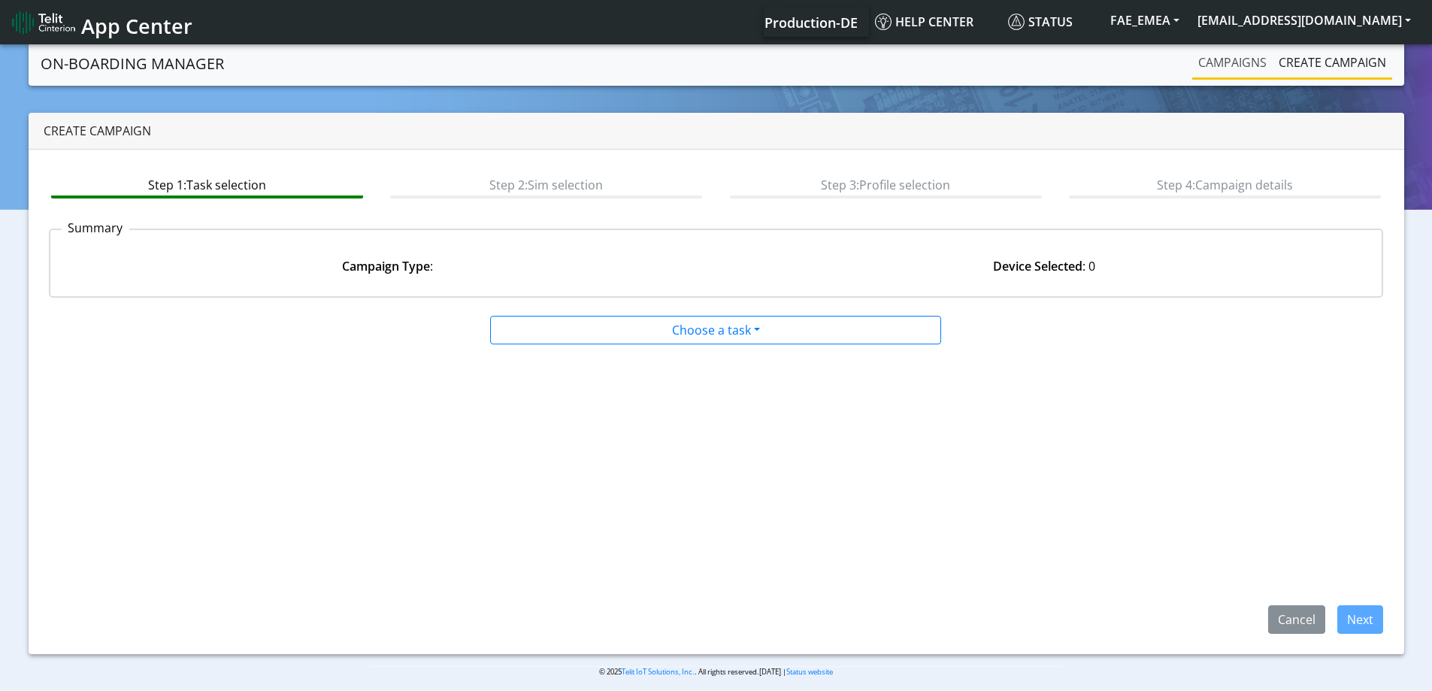
click at [1235, 67] on link "Campaigns" at bounding box center [1232, 62] width 80 height 30
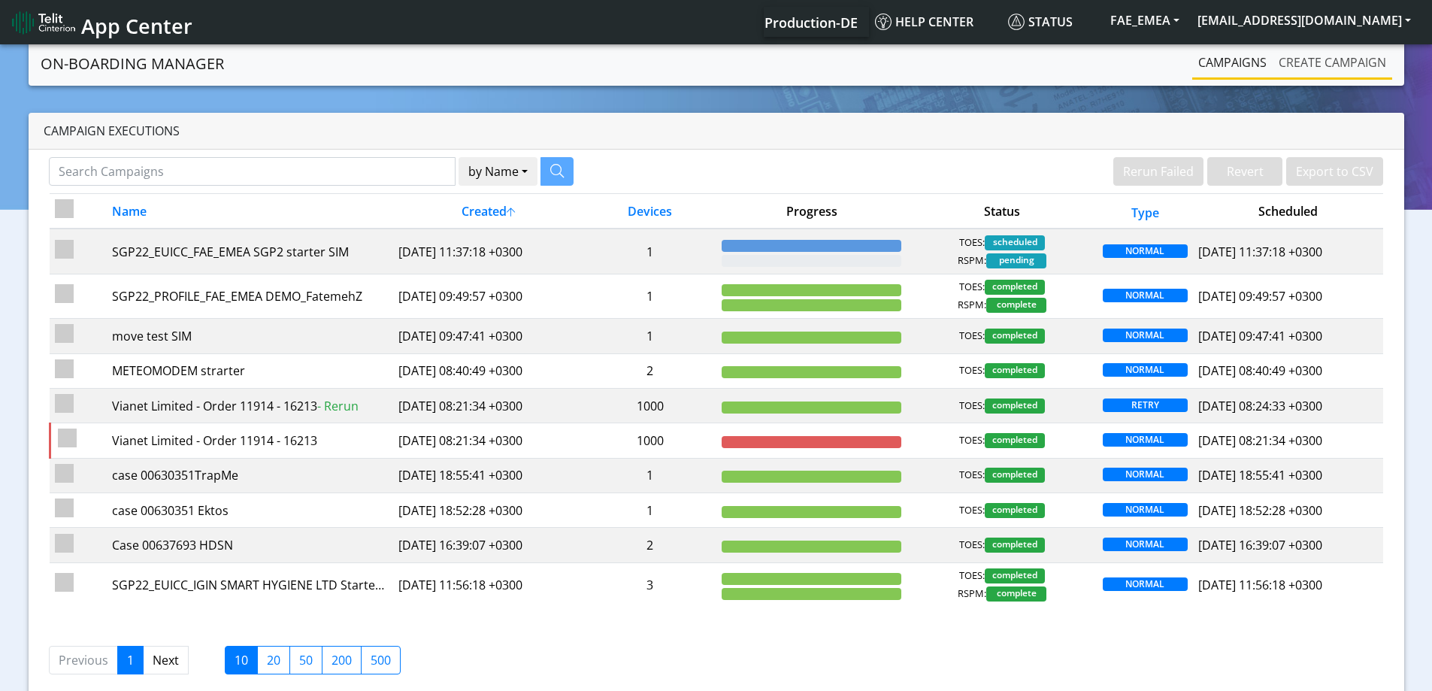
click at [1311, 69] on link "Create campaign" at bounding box center [1331, 62] width 119 height 30
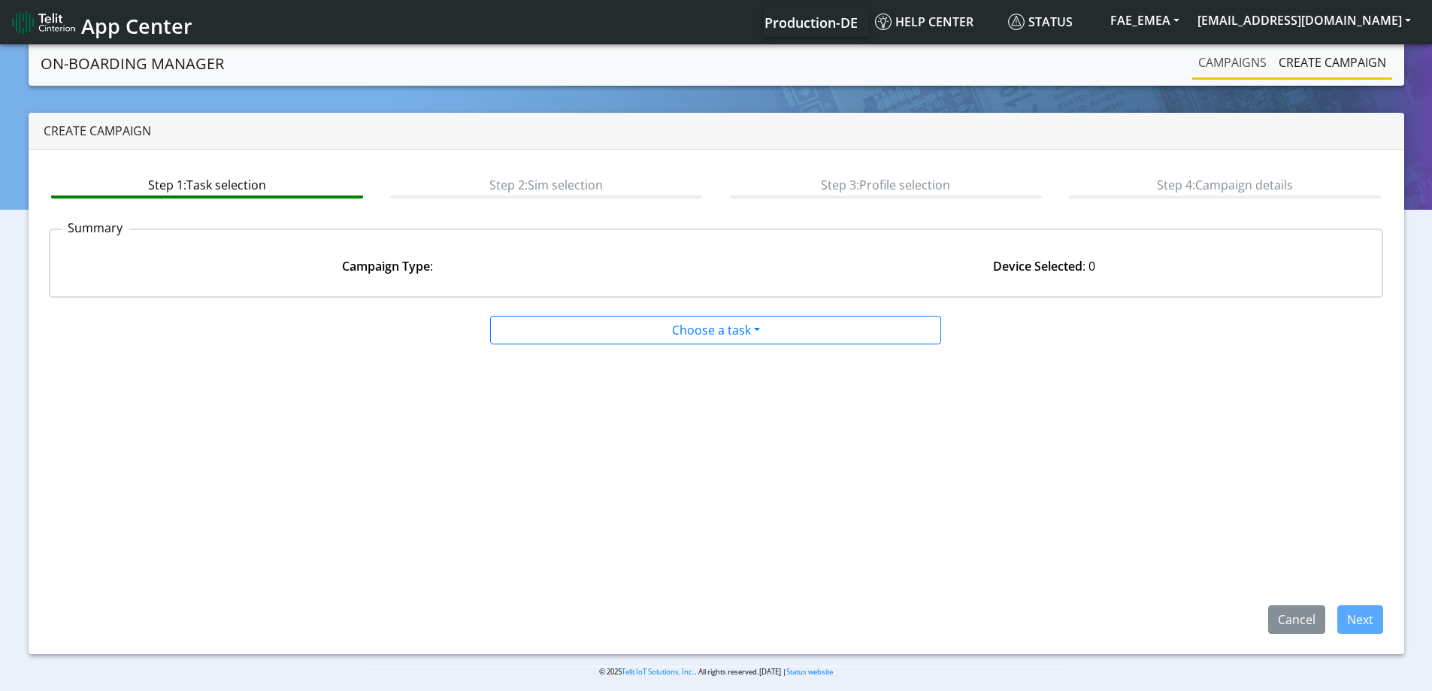
click at [1241, 64] on link "Campaigns" at bounding box center [1232, 62] width 80 height 30
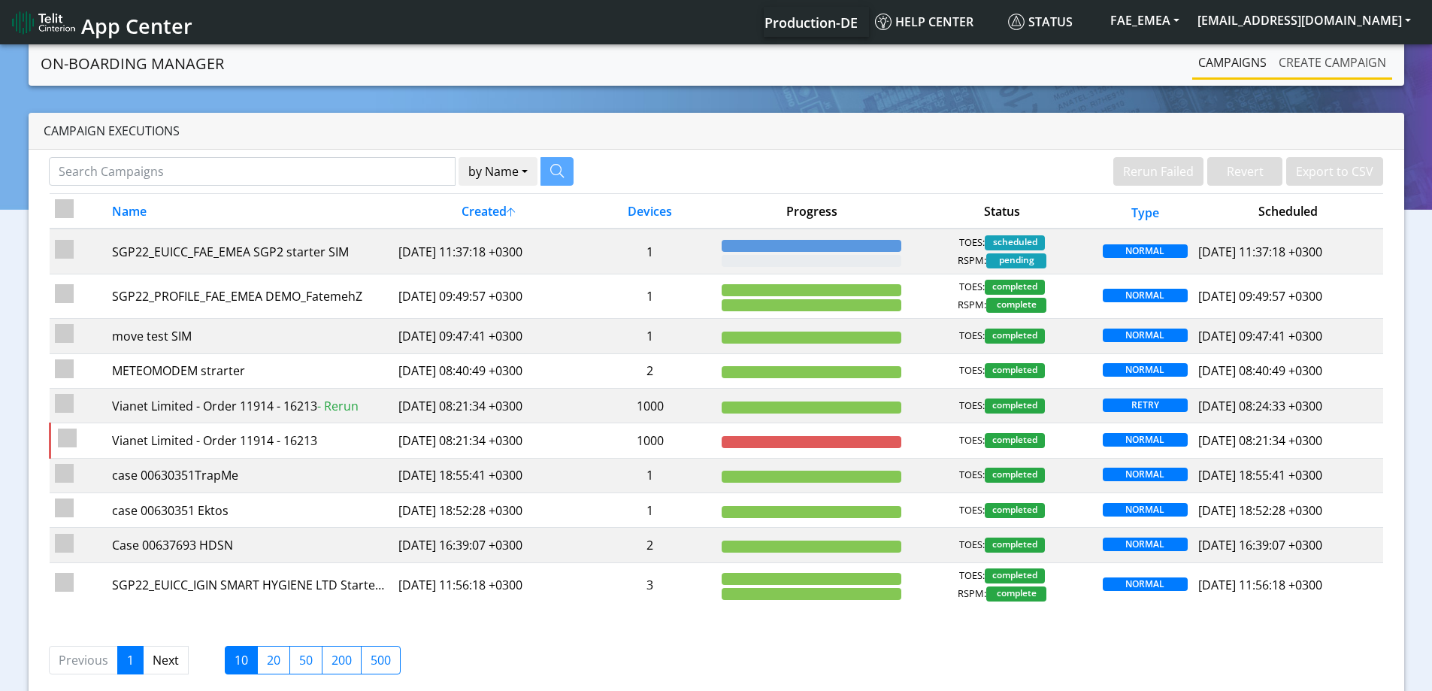
click at [1289, 50] on link "Create campaign" at bounding box center [1331, 62] width 119 height 30
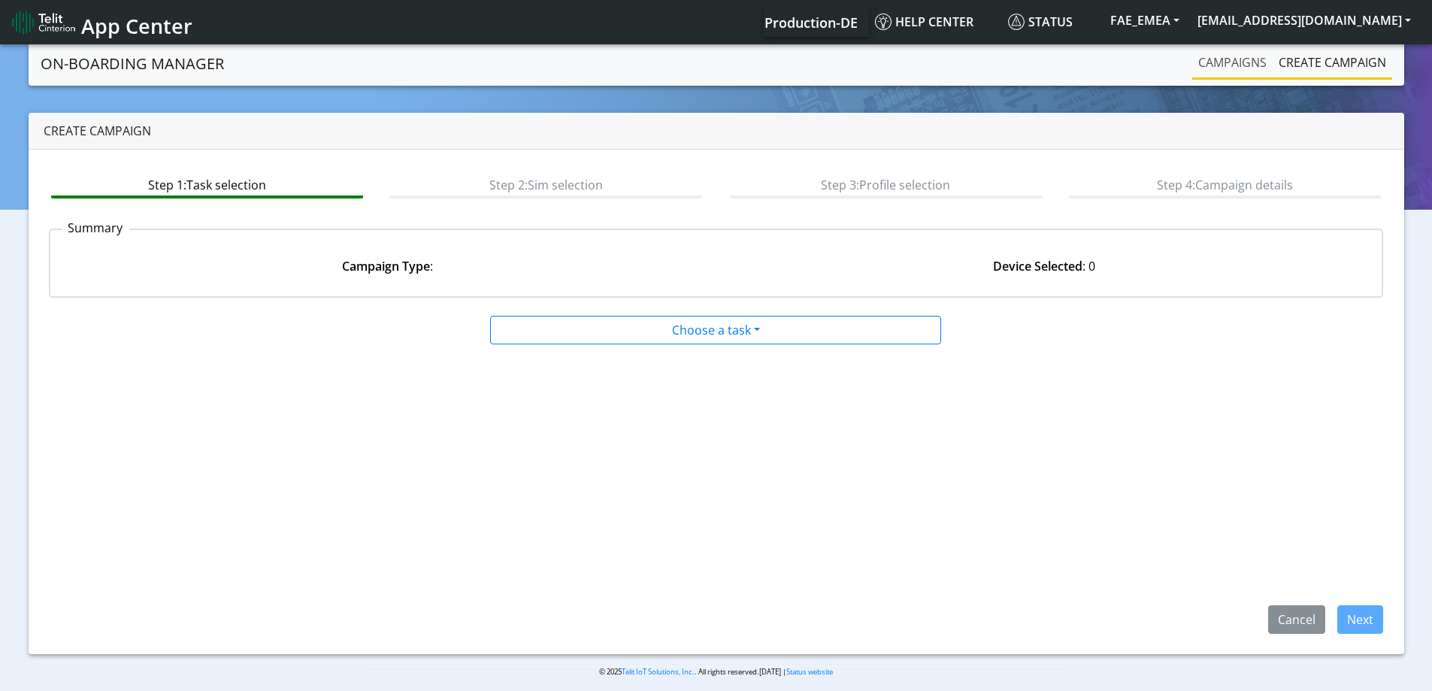
click at [1250, 60] on link "Campaigns" at bounding box center [1232, 62] width 80 height 30
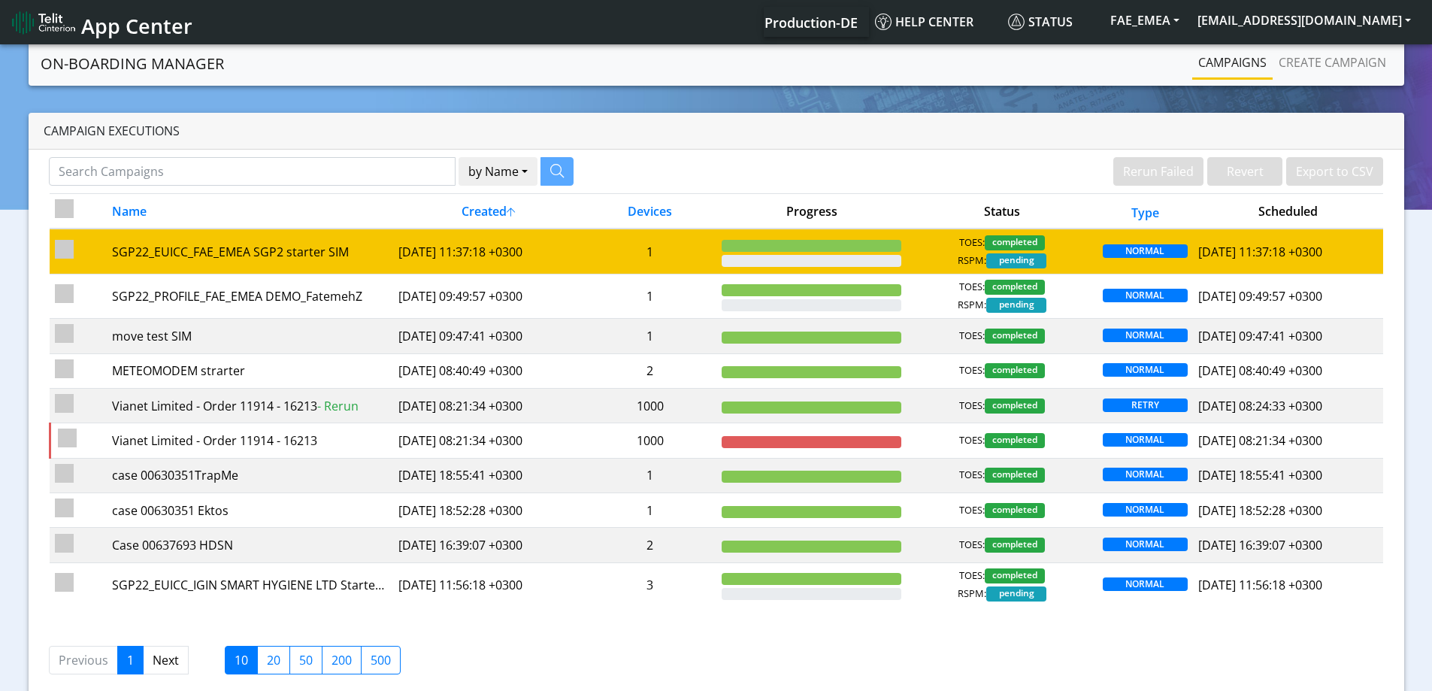
click at [690, 240] on td "1" at bounding box center [649, 250] width 133 height 45
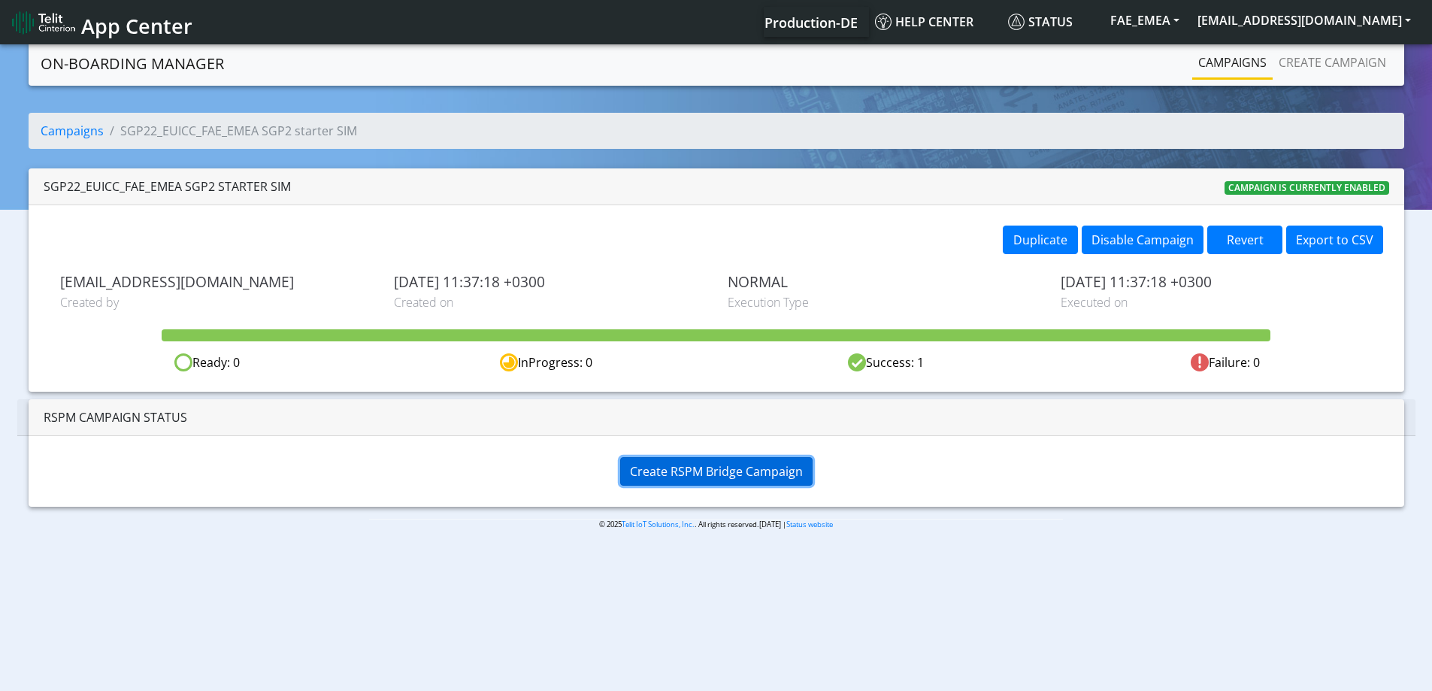
click at [790, 476] on span "Create RSPM Bridge Campaign" at bounding box center [716, 471] width 173 height 17
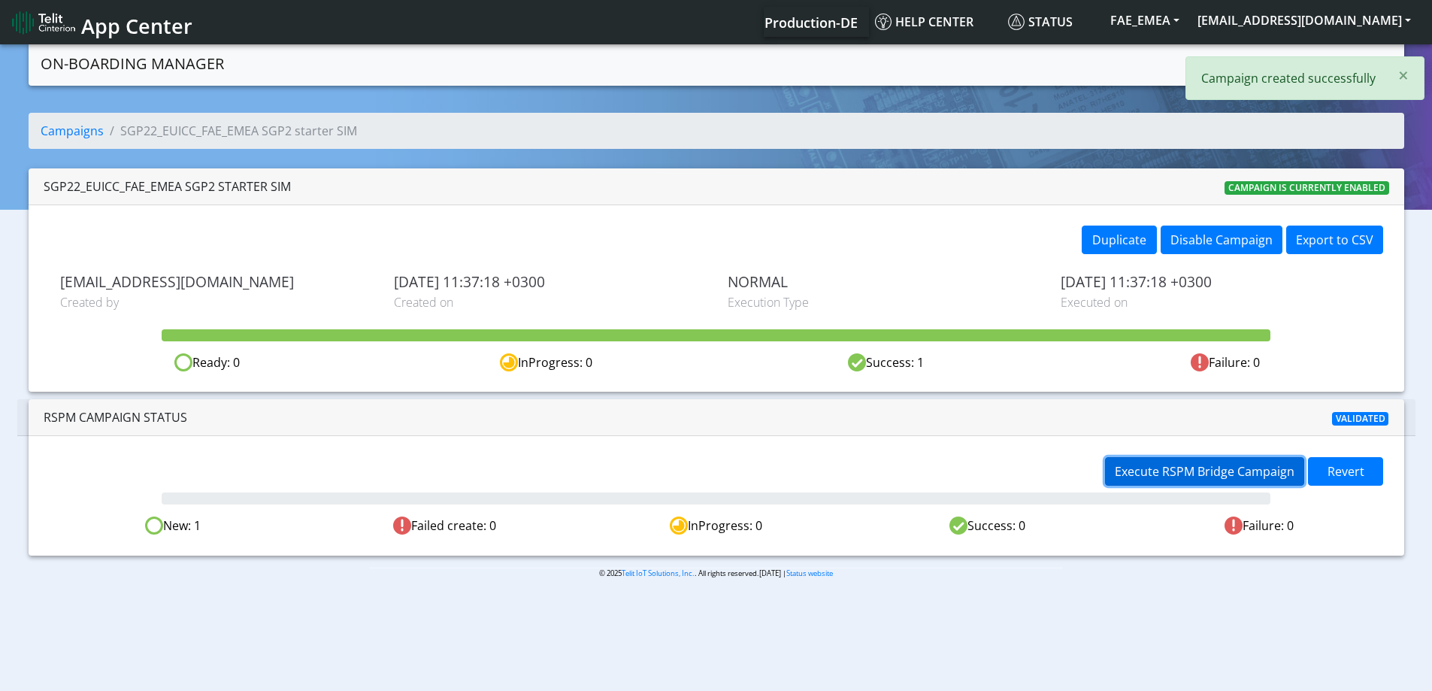
click at [1190, 475] on span "Execute RSPM Bridge Campaign" at bounding box center [1204, 471] width 180 height 17
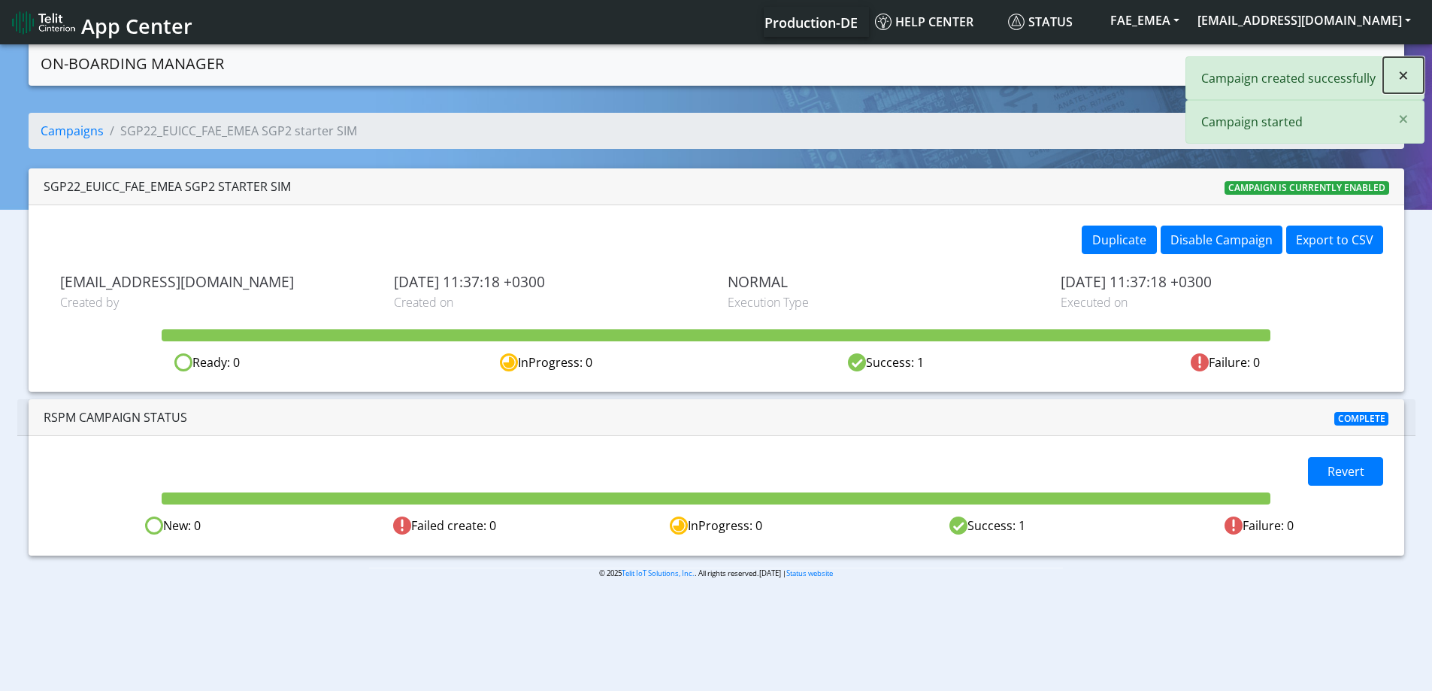
click at [1399, 74] on span "×" at bounding box center [1403, 74] width 11 height 25
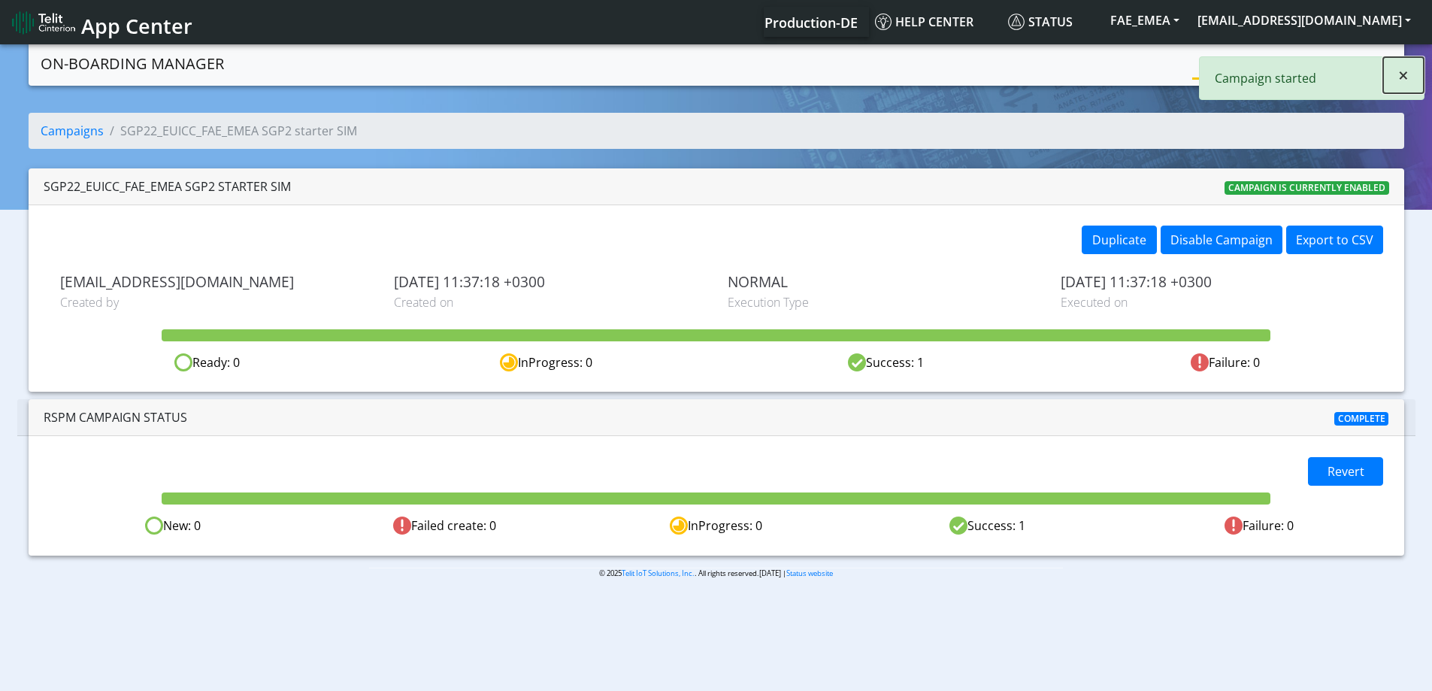
click at [1414, 81] on button "×" at bounding box center [1403, 75] width 41 height 36
click at [1259, 69] on link "Campaigns" at bounding box center [1232, 62] width 80 height 30
